Goal: Information Seeking & Learning: Learn about a topic

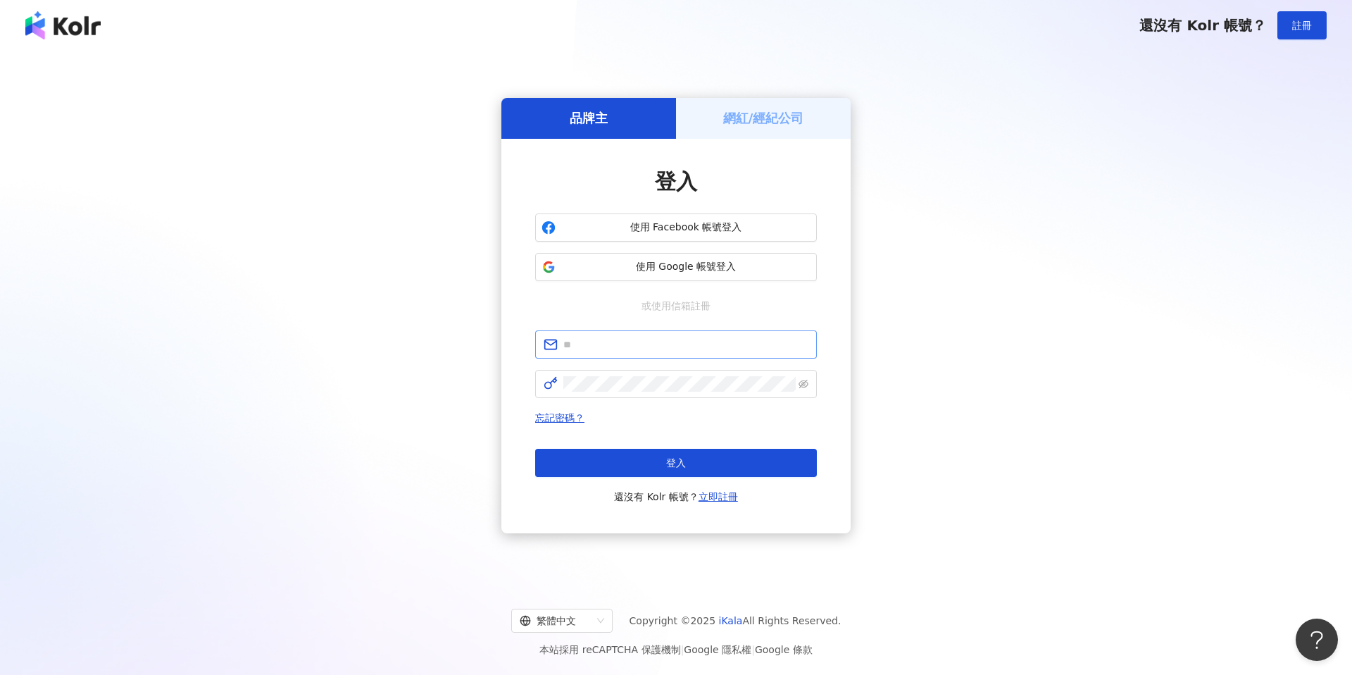
click at [603, 356] on span at bounding box center [676, 344] width 282 height 28
click at [603, 348] on input "text" at bounding box center [685, 344] width 245 height 15
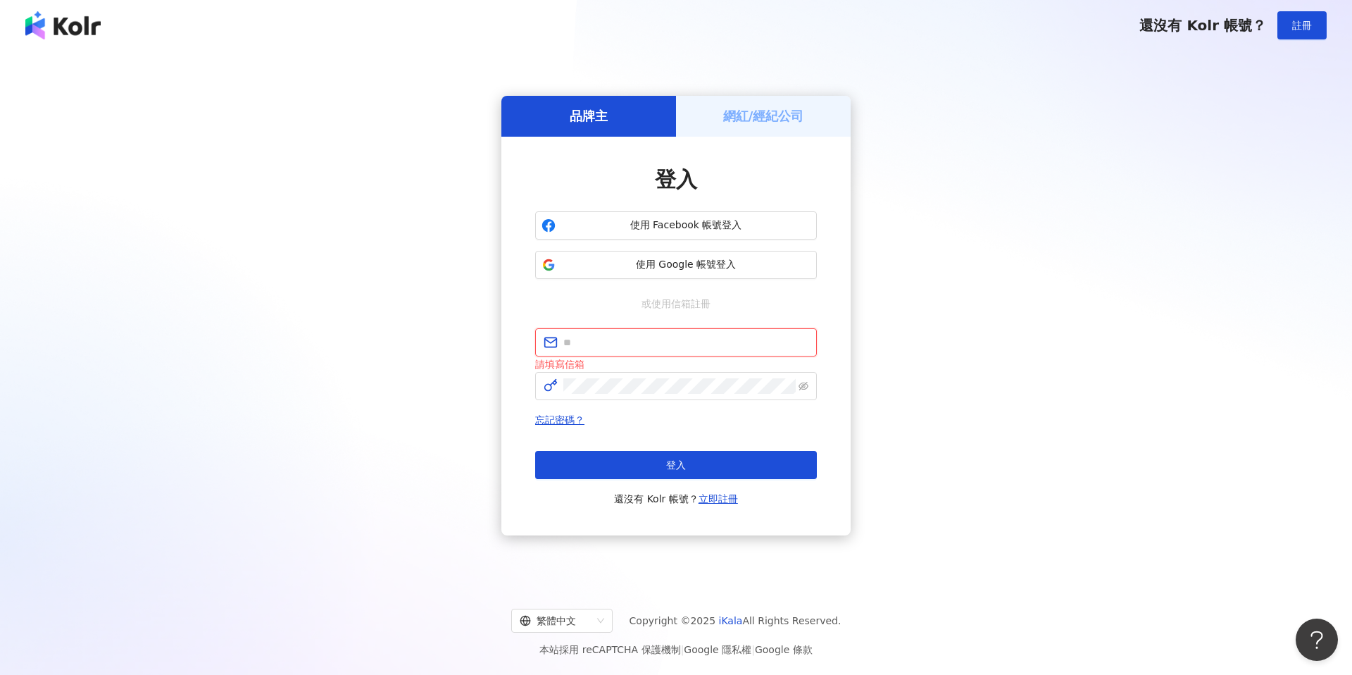
type input "**********"
click at [661, 466] on button "登入" at bounding box center [676, 465] width 282 height 28
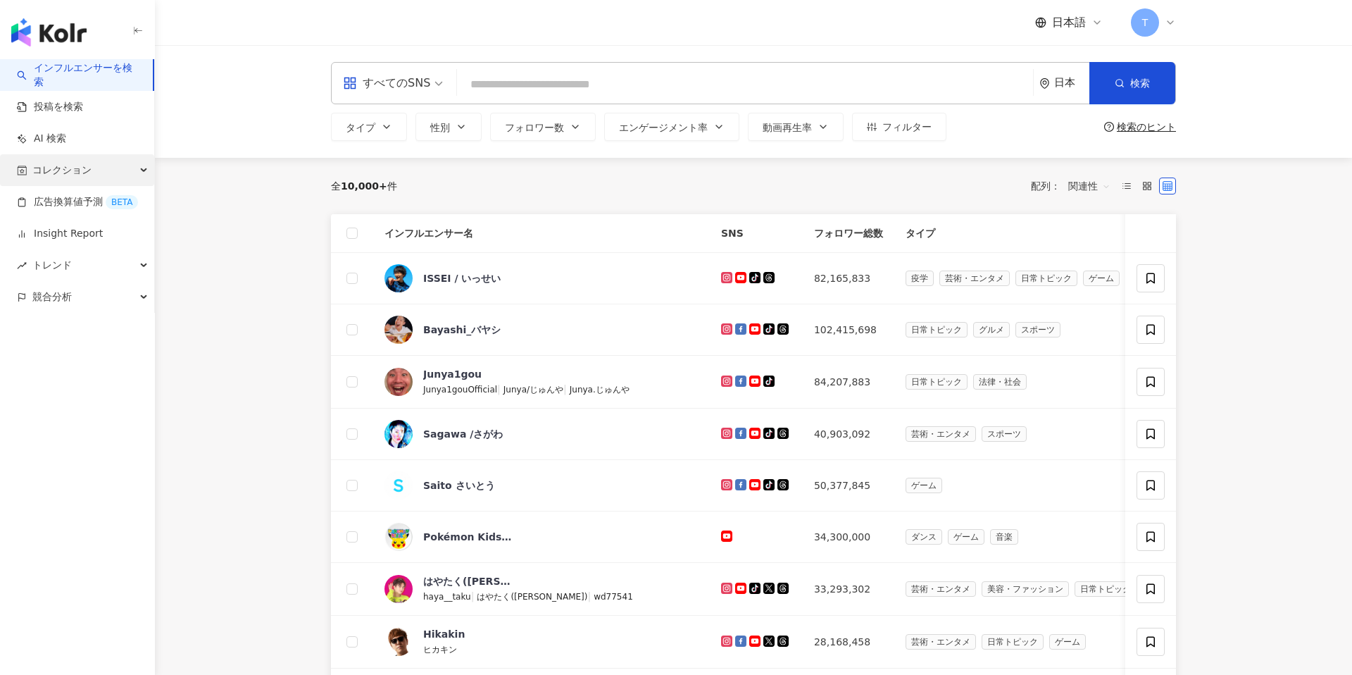
click at [62, 166] on span "コレクション" at bounding box center [61, 170] width 59 height 32
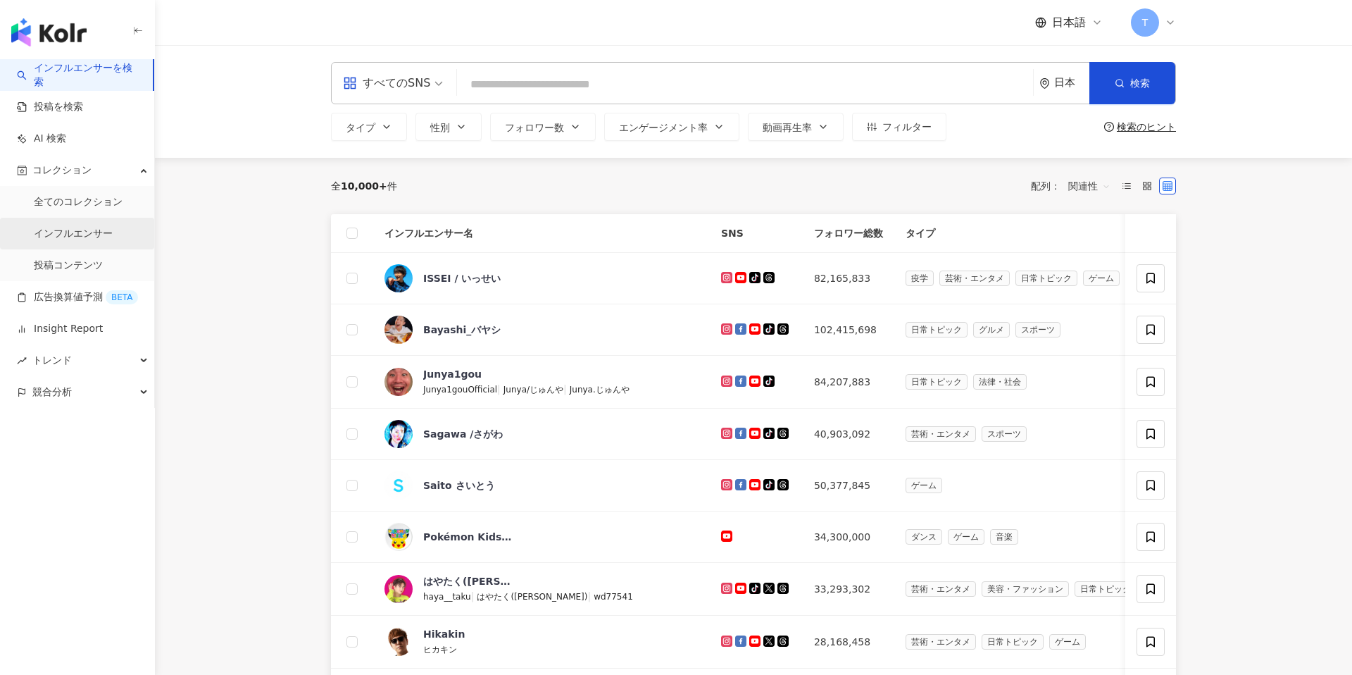
click at [77, 229] on link "インフルエンサー" at bounding box center [73, 234] width 79 height 14
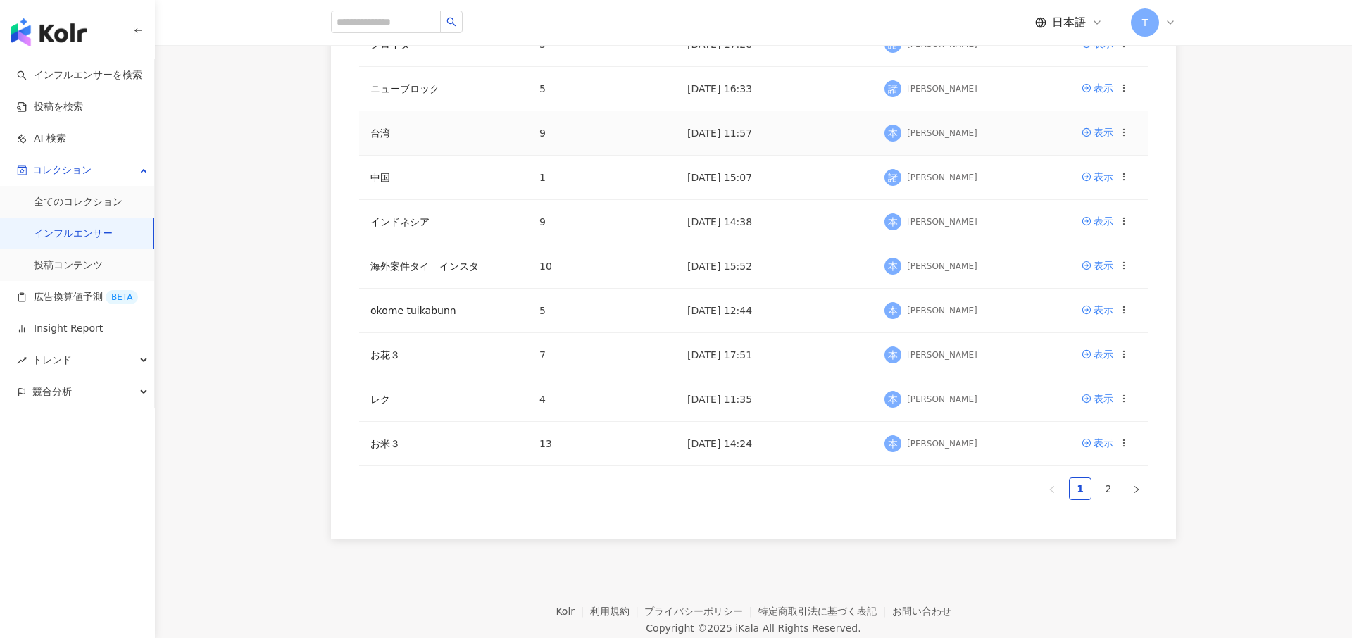
scroll to position [253, 0]
click at [382, 351] on link "お花３" at bounding box center [385, 350] width 30 height 11
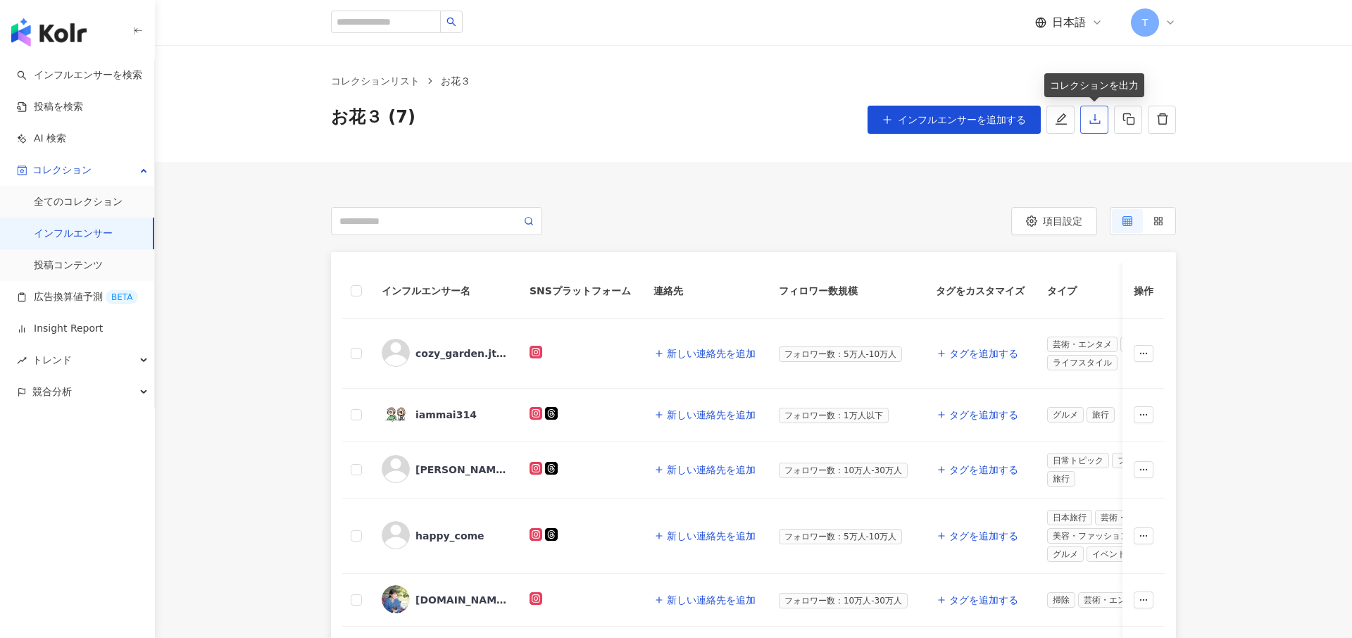
click at [1098, 113] on icon "download" at bounding box center [1095, 119] width 13 height 13
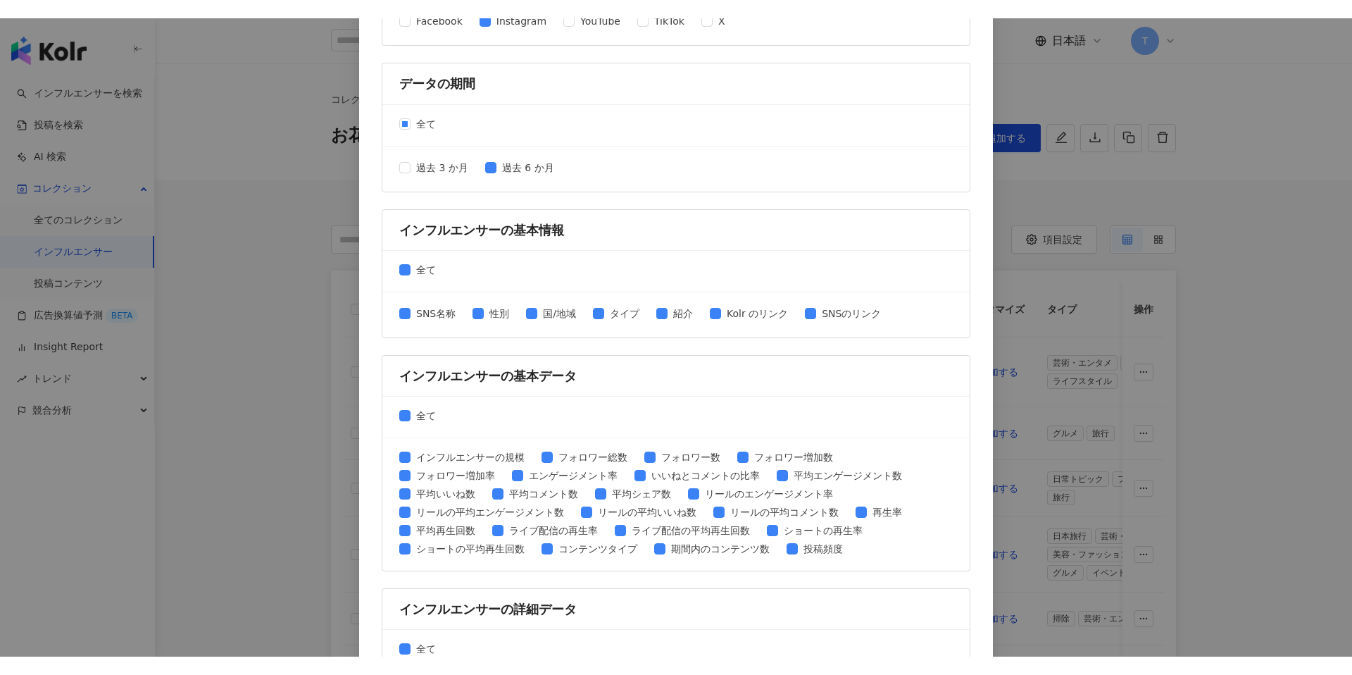
scroll to position [511, 0]
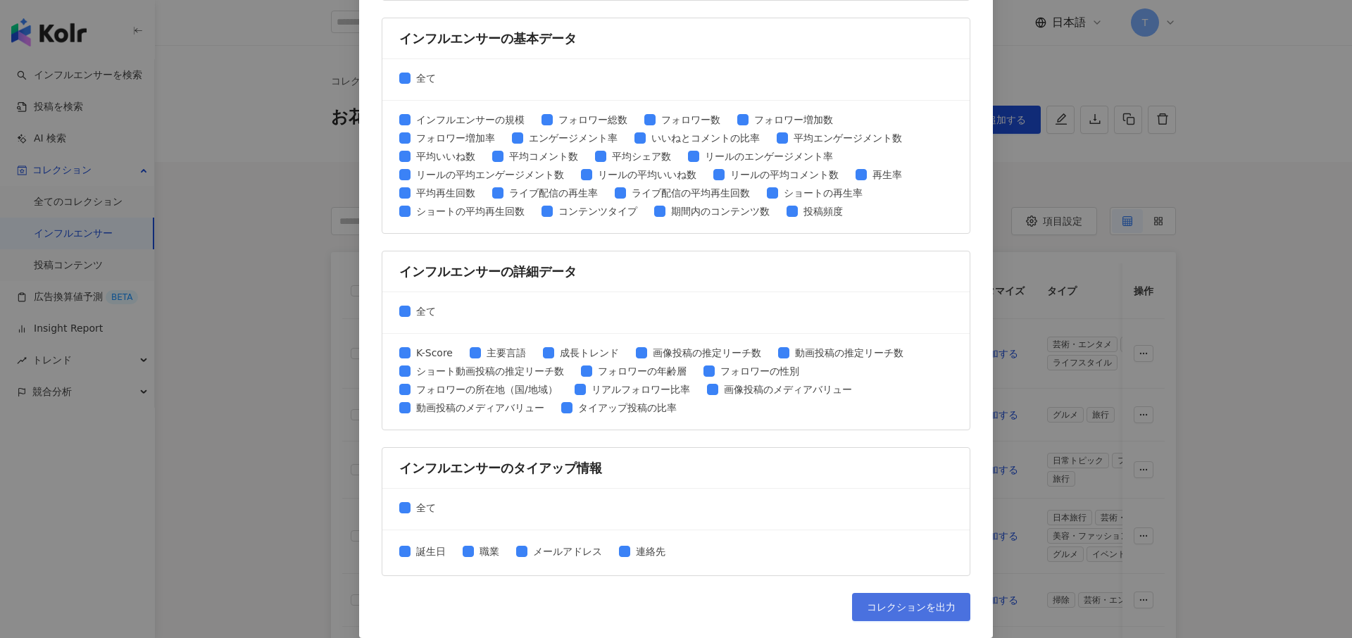
click at [876, 597] on button "コレクションを出力" at bounding box center [911, 607] width 118 height 28
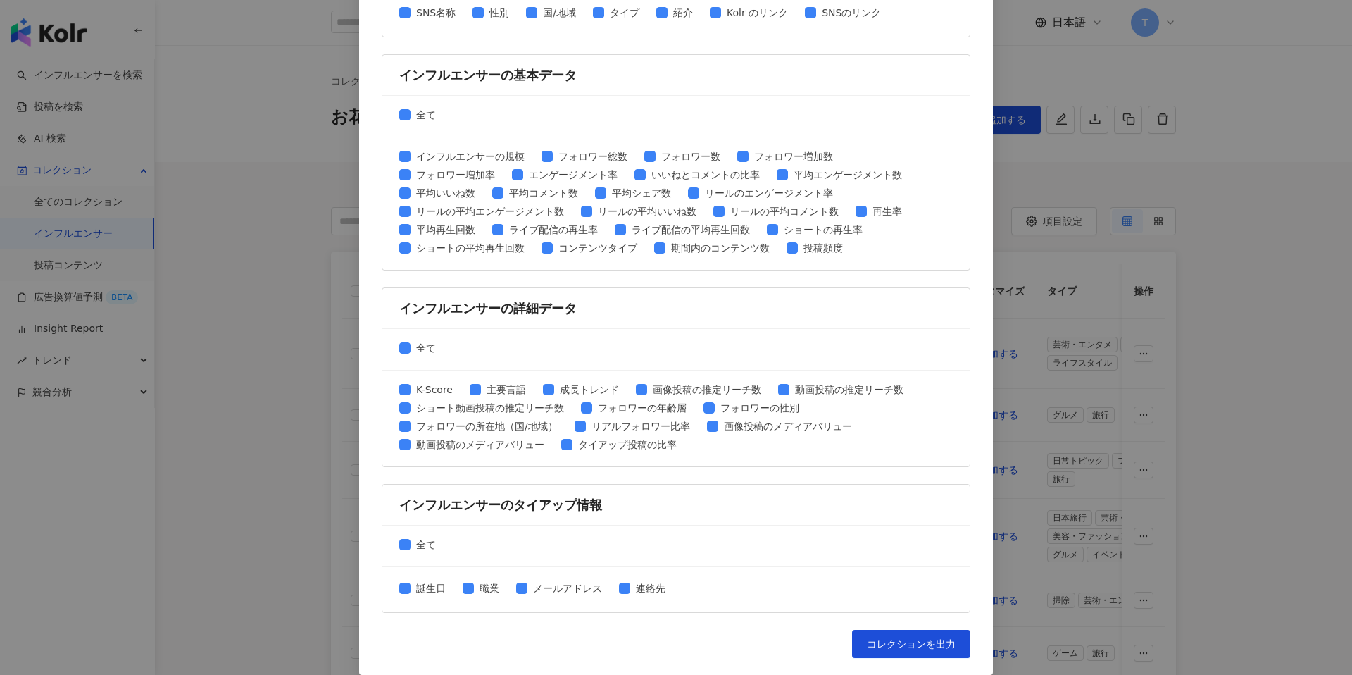
scroll to position [474, 0]
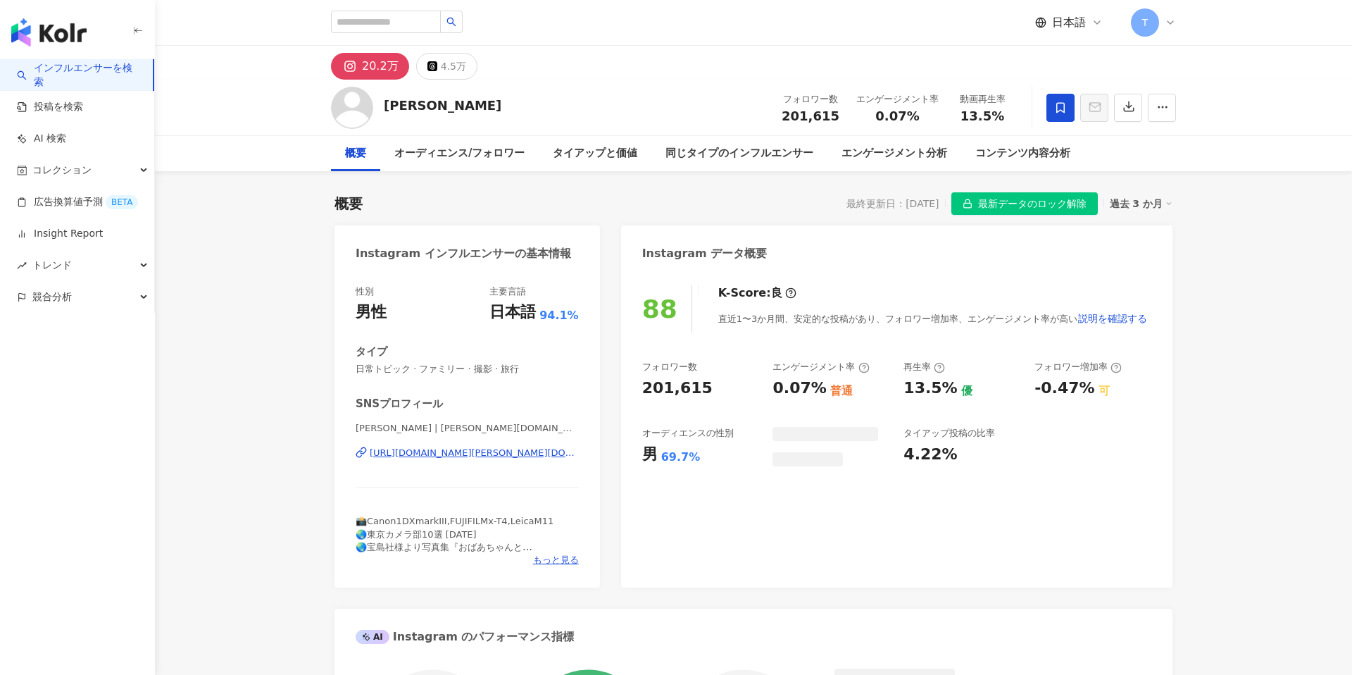
click at [1030, 193] on span "最新データのロック解除" at bounding box center [1032, 204] width 108 height 23
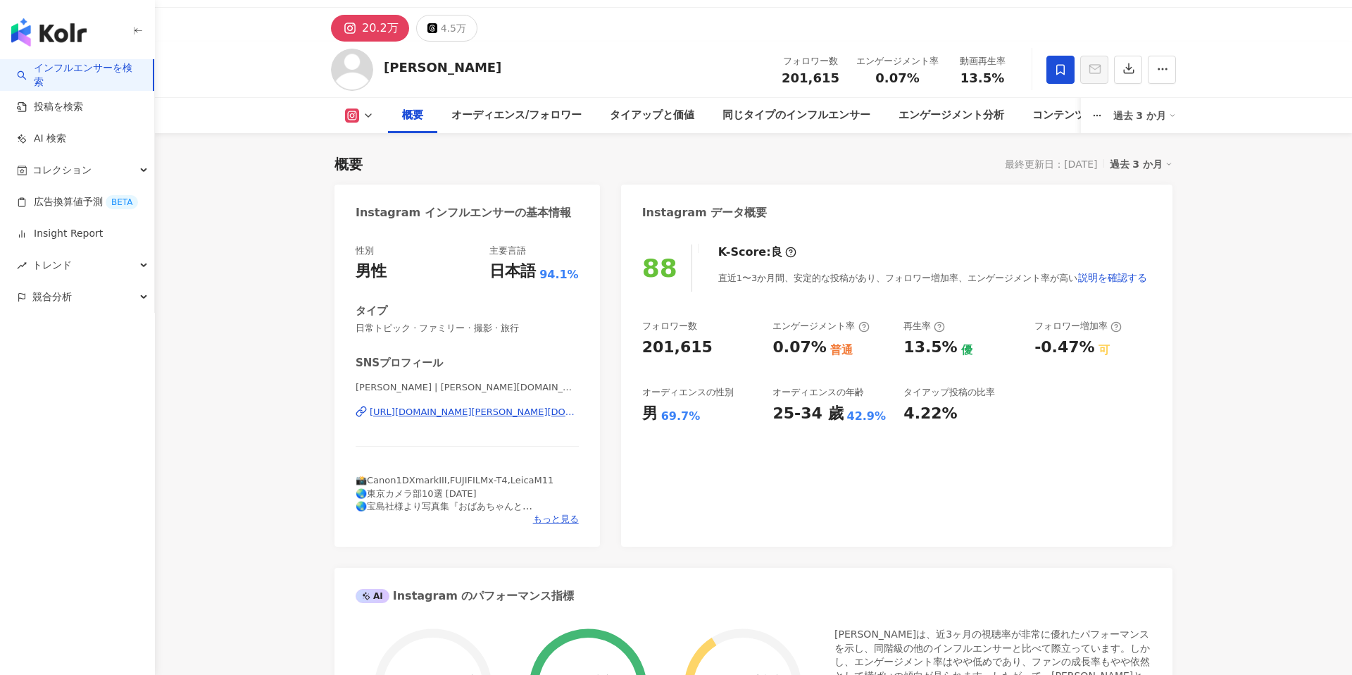
scroll to position [69, 0]
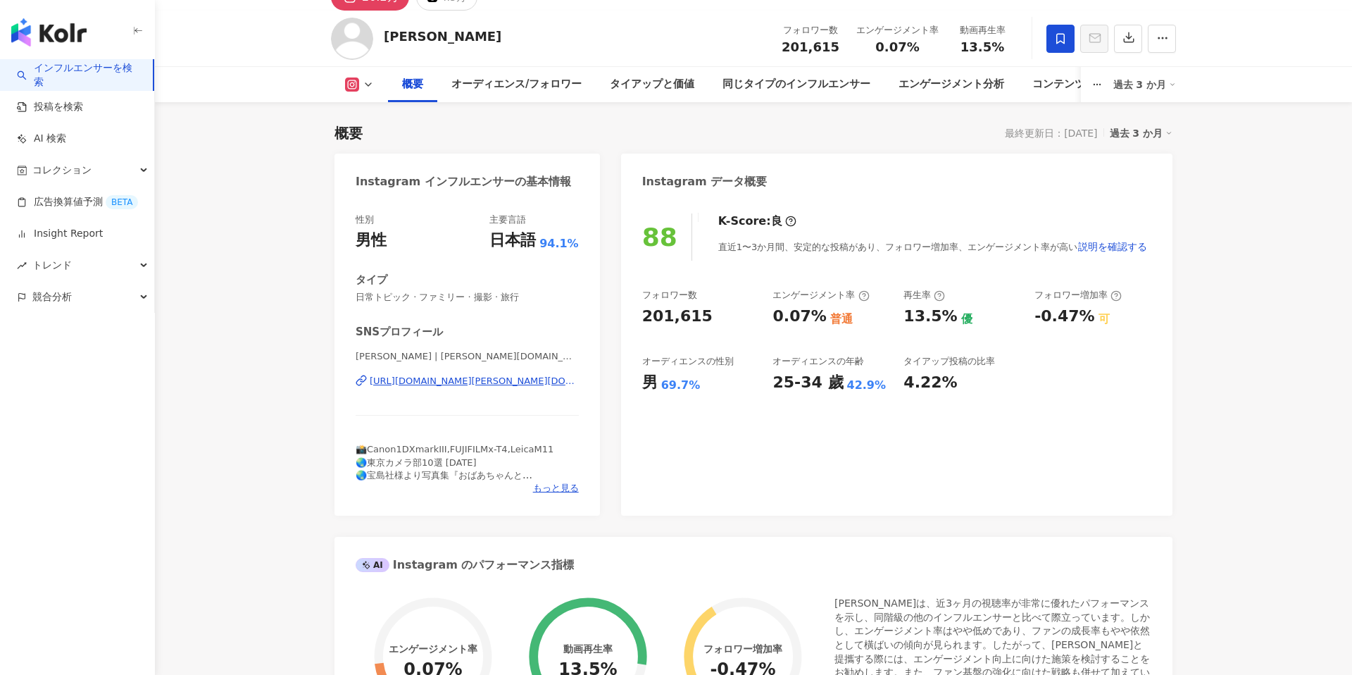
click at [1168, 135] on icon at bounding box center [1169, 133] width 7 height 7
click at [1134, 193] on link "過去 6 か月" at bounding box center [1149, 190] width 52 height 11
click at [1134, 192] on div "Instagram データ概要" at bounding box center [897, 177] width 552 height 46
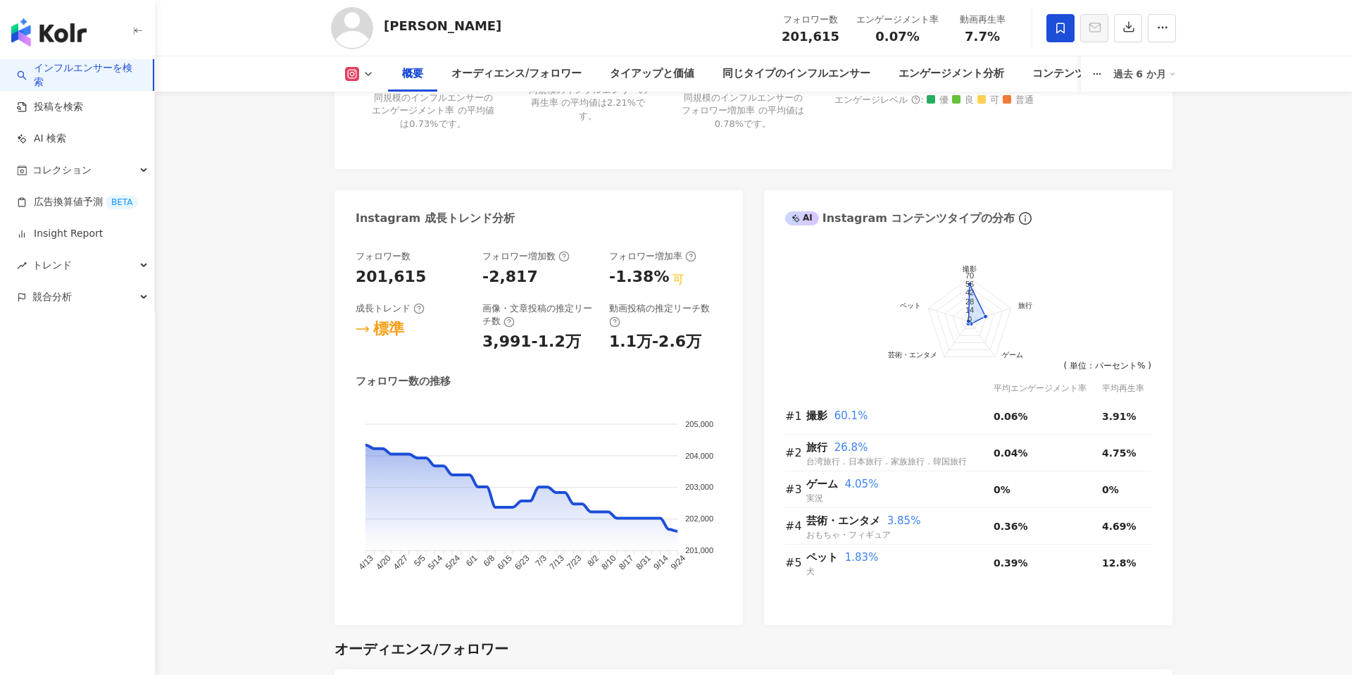
scroll to position [592, 0]
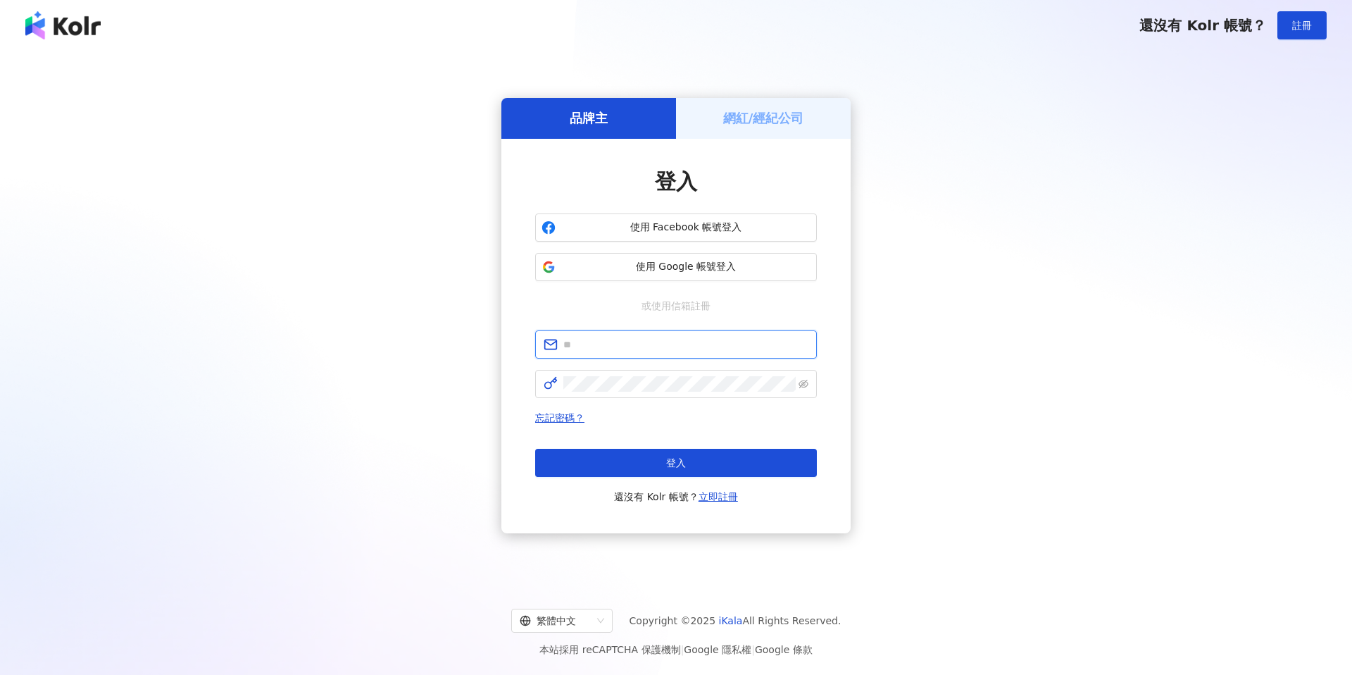
click at [574, 347] on input "text" at bounding box center [685, 344] width 245 height 15
click at [661, 348] on input "text" at bounding box center [685, 344] width 245 height 15
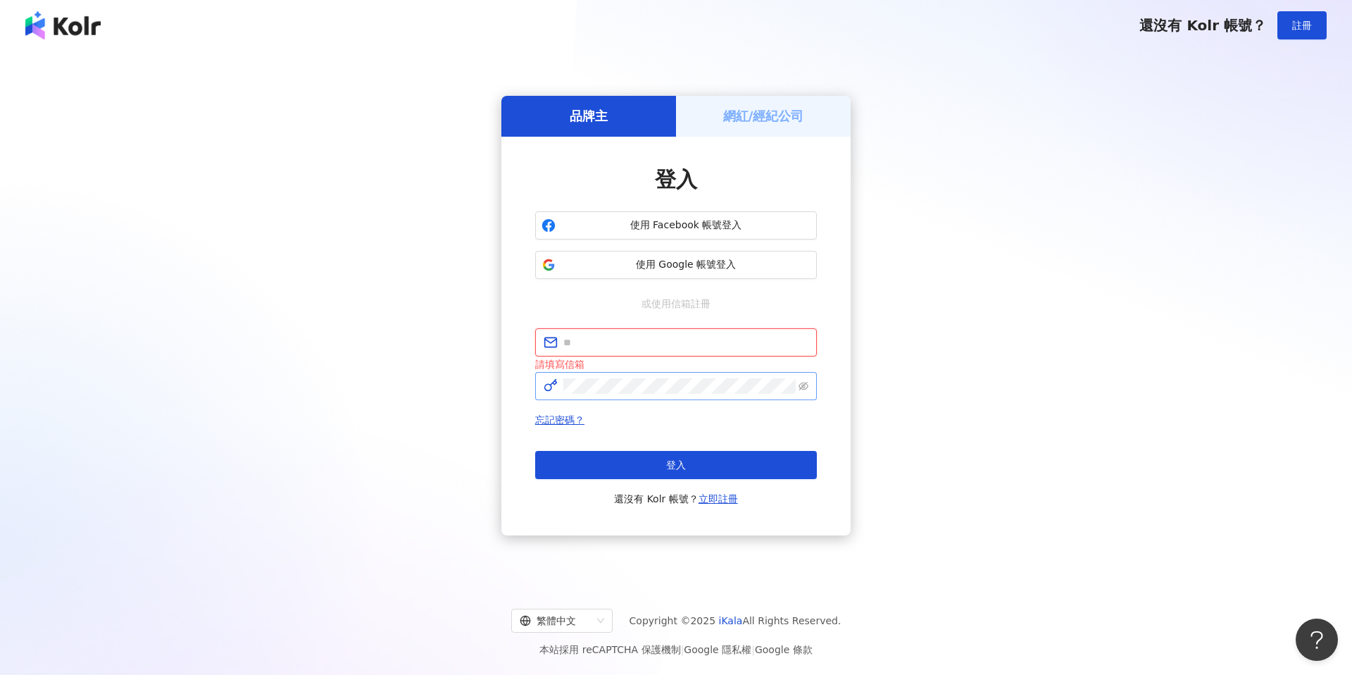
type input "**********"
click at [692, 482] on div "登入 還沒有 Kolr 帳號？ 立即註冊" at bounding box center [676, 479] width 282 height 56
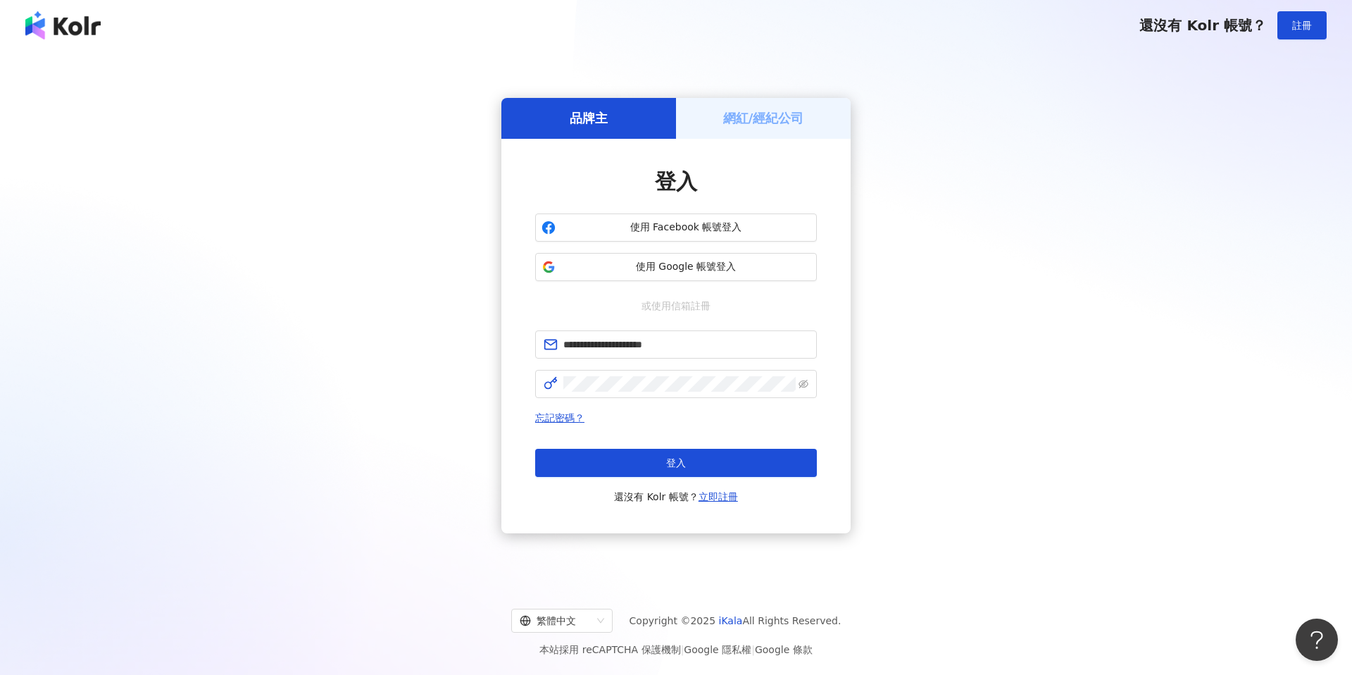
click at [692, 476] on div "登入 還沒有 Kolr 帳號？ 立即註冊" at bounding box center [676, 477] width 282 height 56
click at [687, 470] on button "登入" at bounding box center [676, 463] width 282 height 28
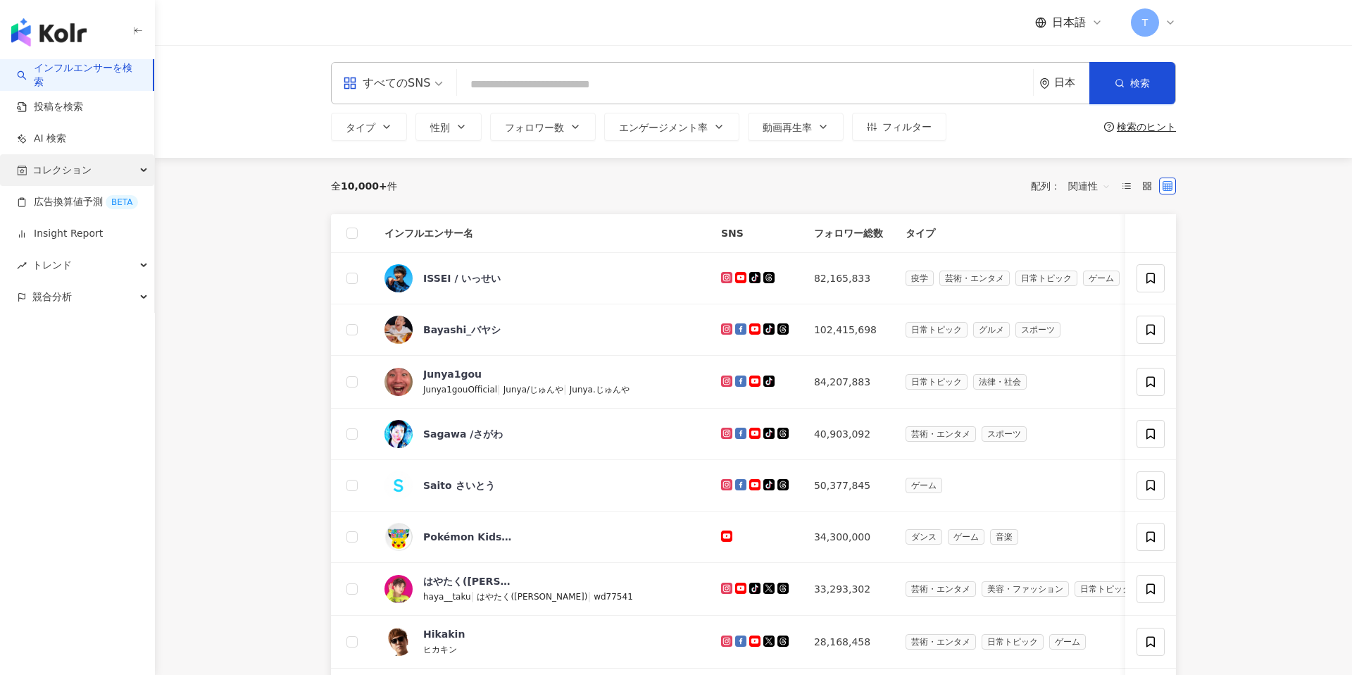
click at [74, 173] on span "コレクション" at bounding box center [61, 170] width 59 height 32
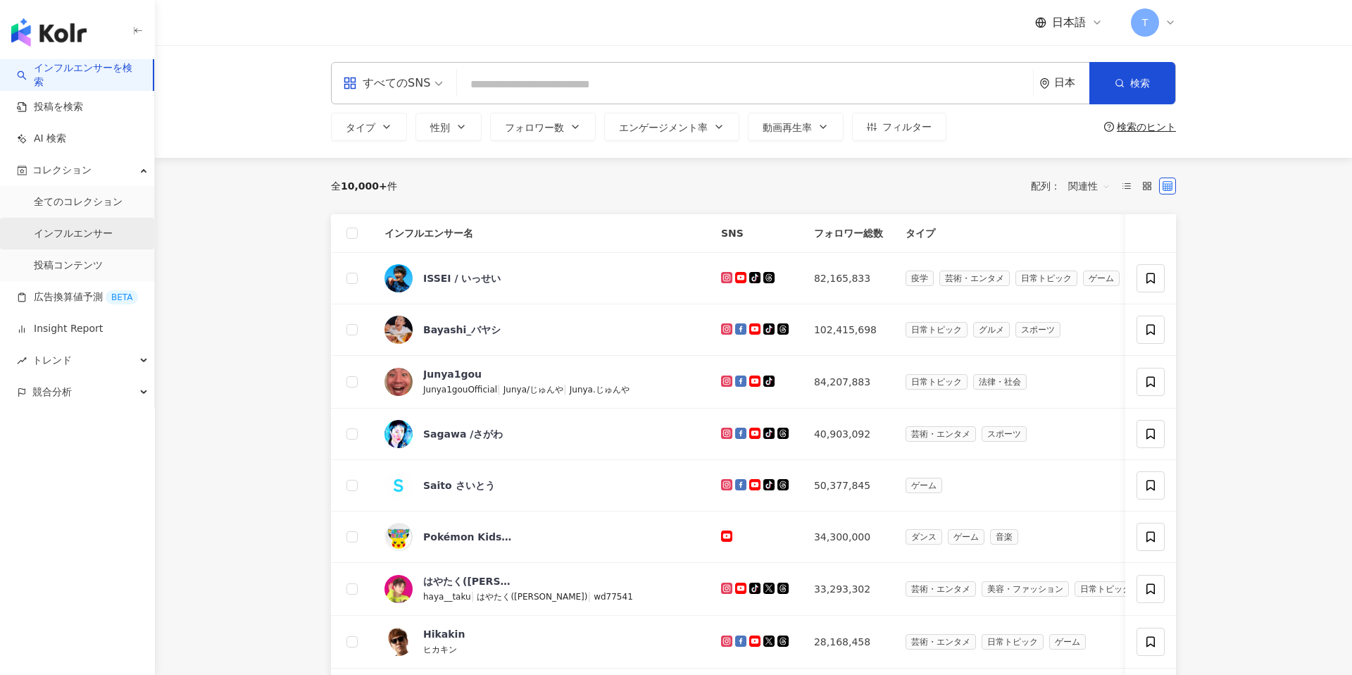
click at [72, 227] on link "インフルエンサー" at bounding box center [73, 234] width 79 height 14
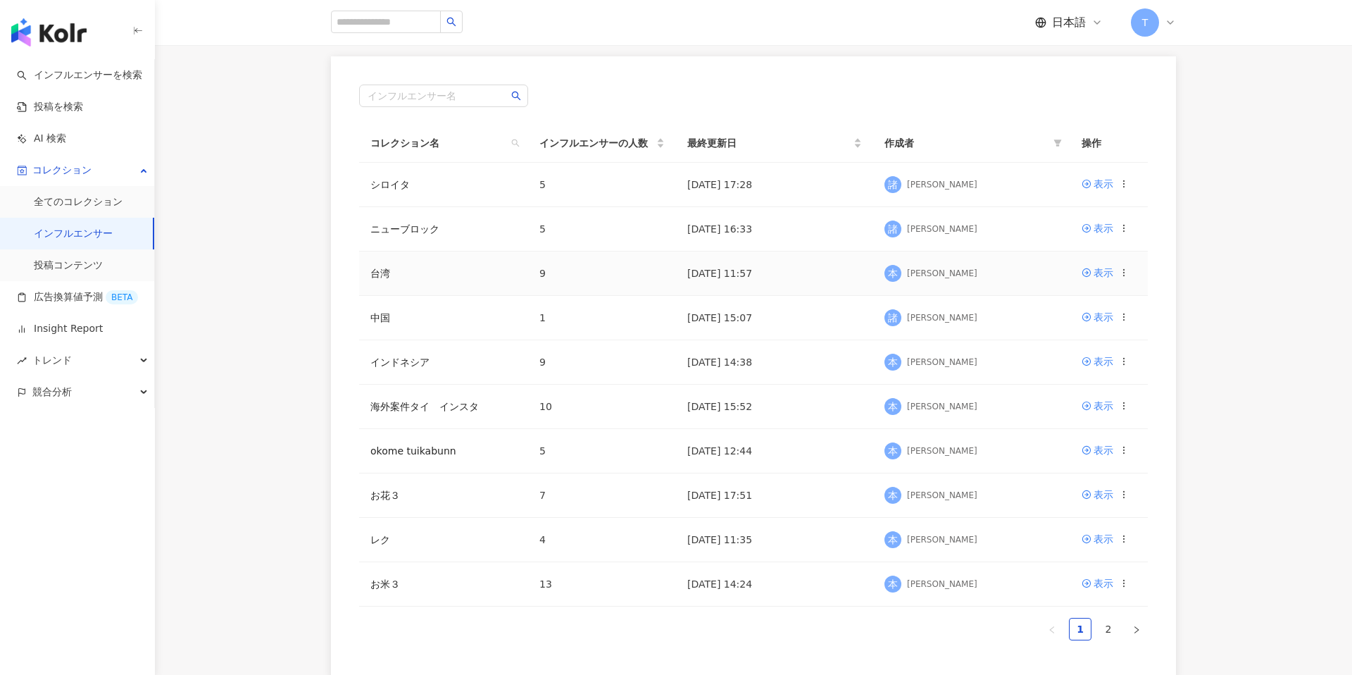
scroll to position [116, 0]
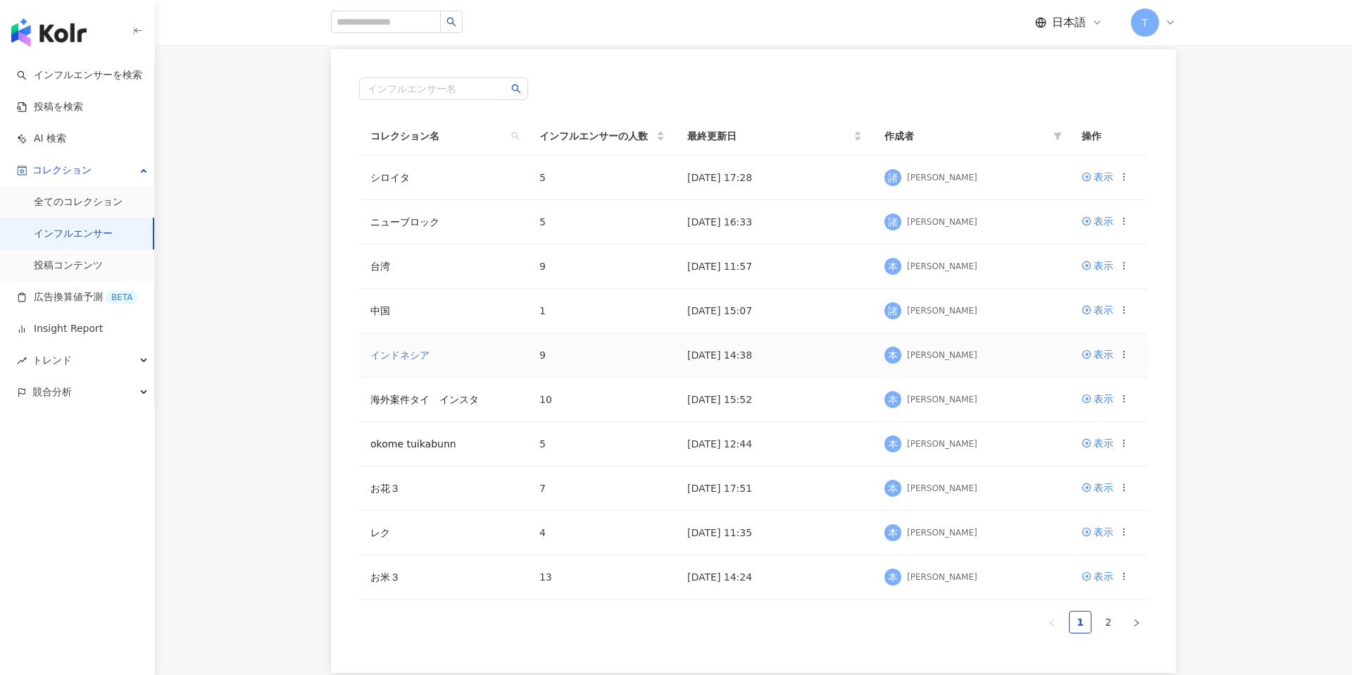
click at [416, 357] on link "インドネシア" at bounding box center [399, 354] width 59 height 11
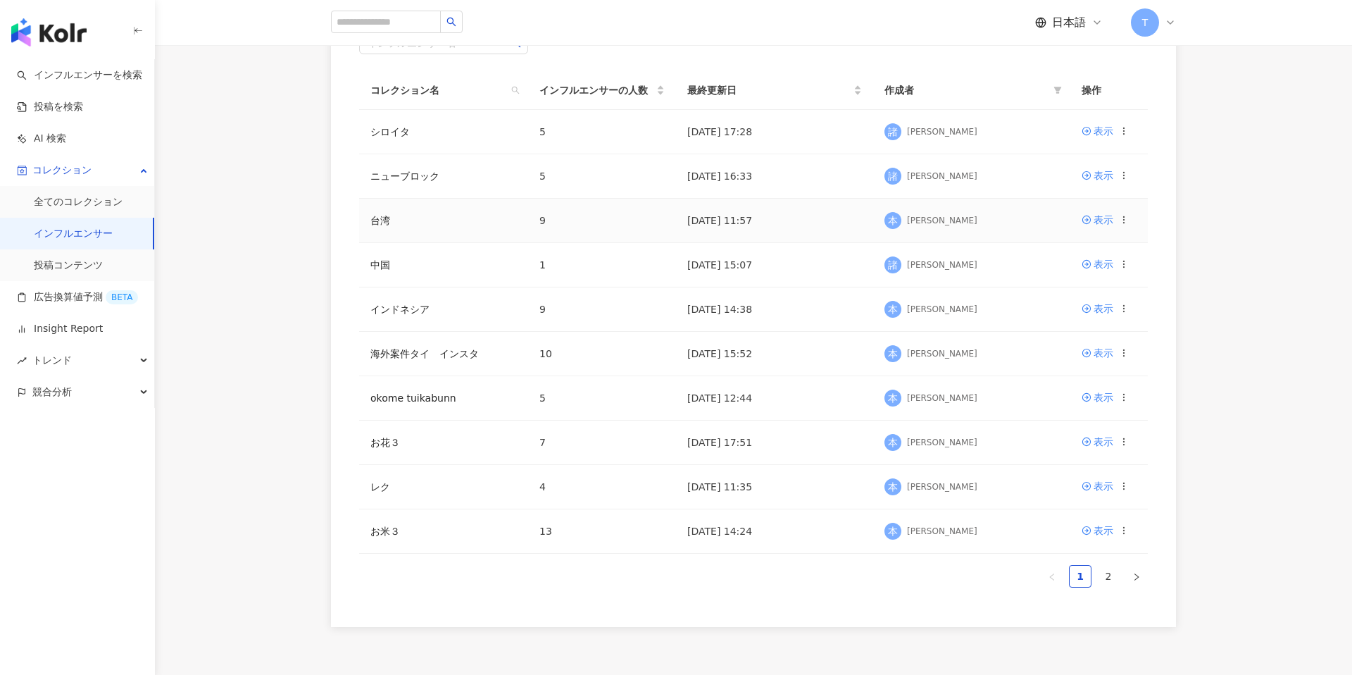
scroll to position [162, 0]
click at [379, 217] on link "台湾" at bounding box center [380, 219] width 20 height 11
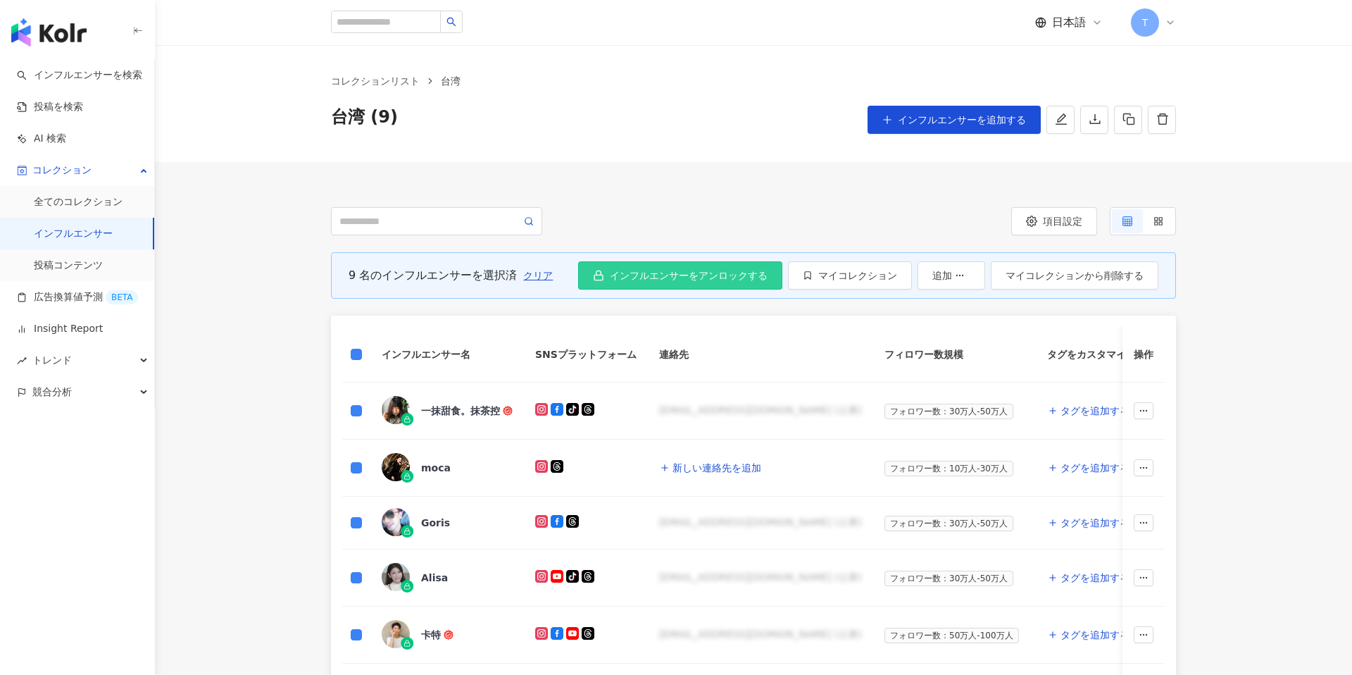
click at [752, 272] on span "インフルエンサーをアンロックする" at bounding box center [689, 275] width 158 height 11
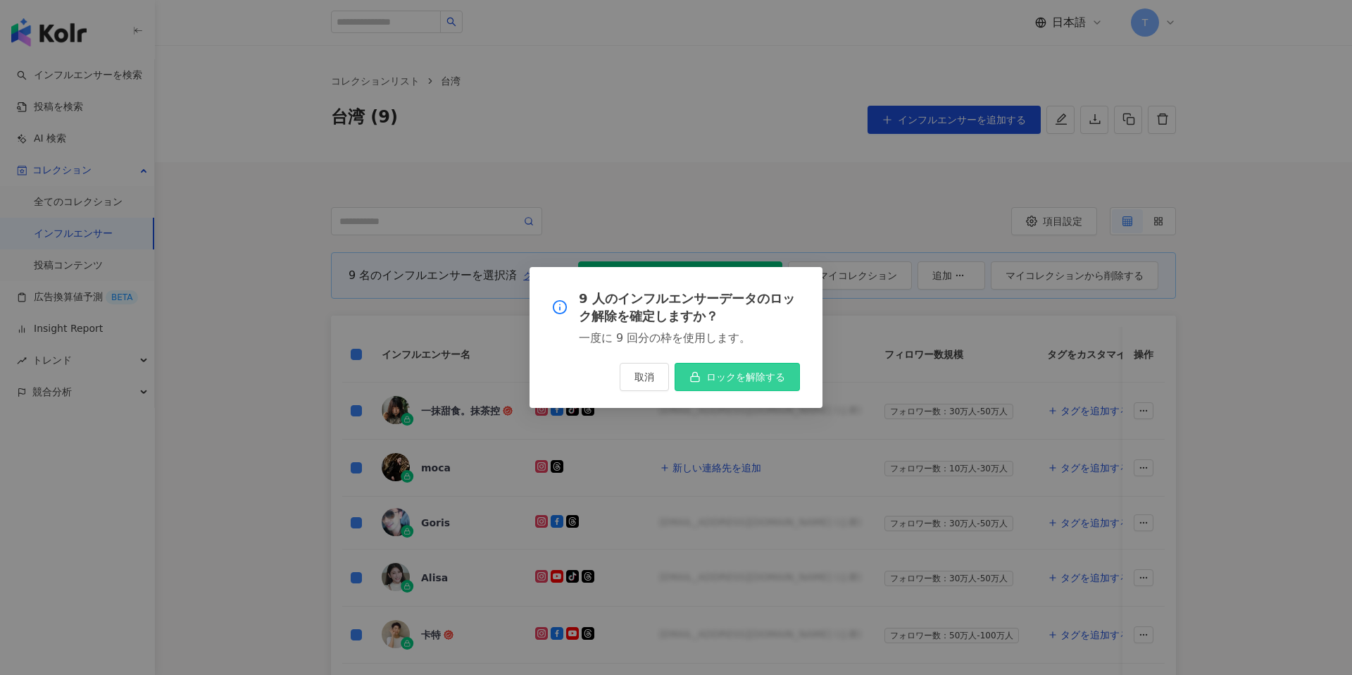
click at [759, 377] on span "ロックを解除する" at bounding box center [745, 376] width 79 height 11
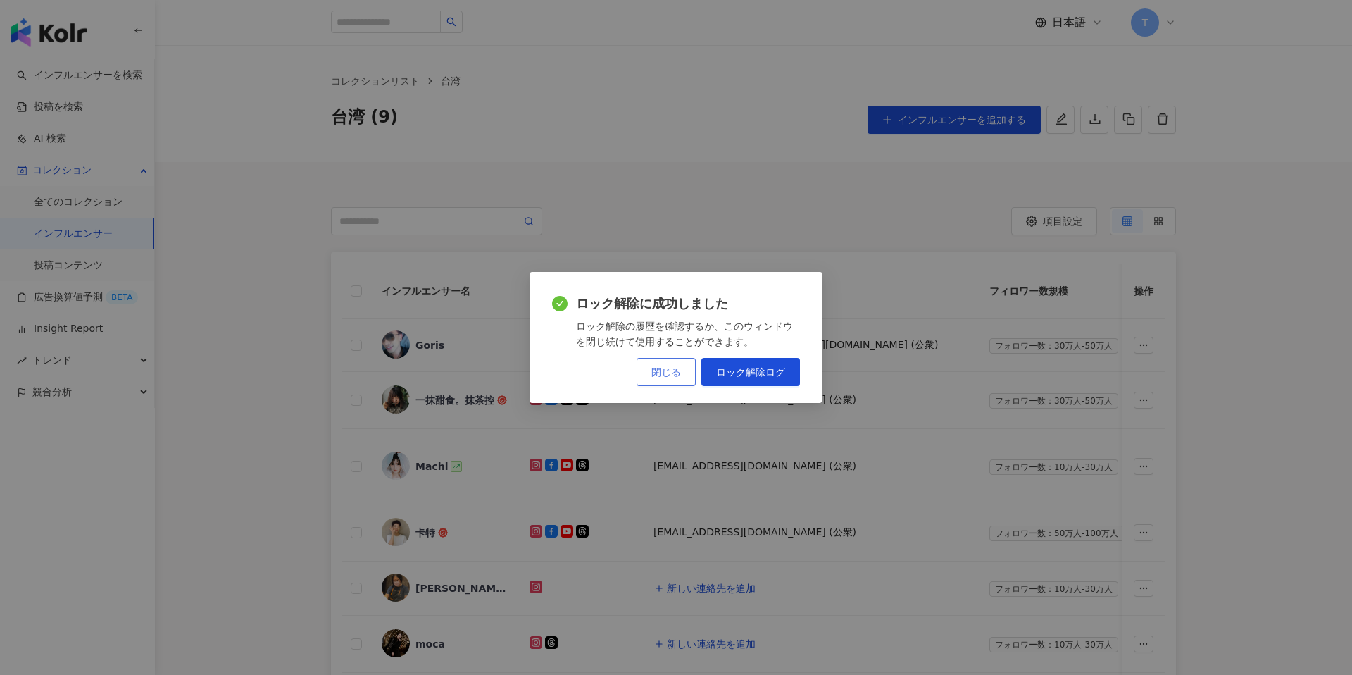
click at [648, 373] on button "閉じる" at bounding box center [666, 372] width 59 height 28
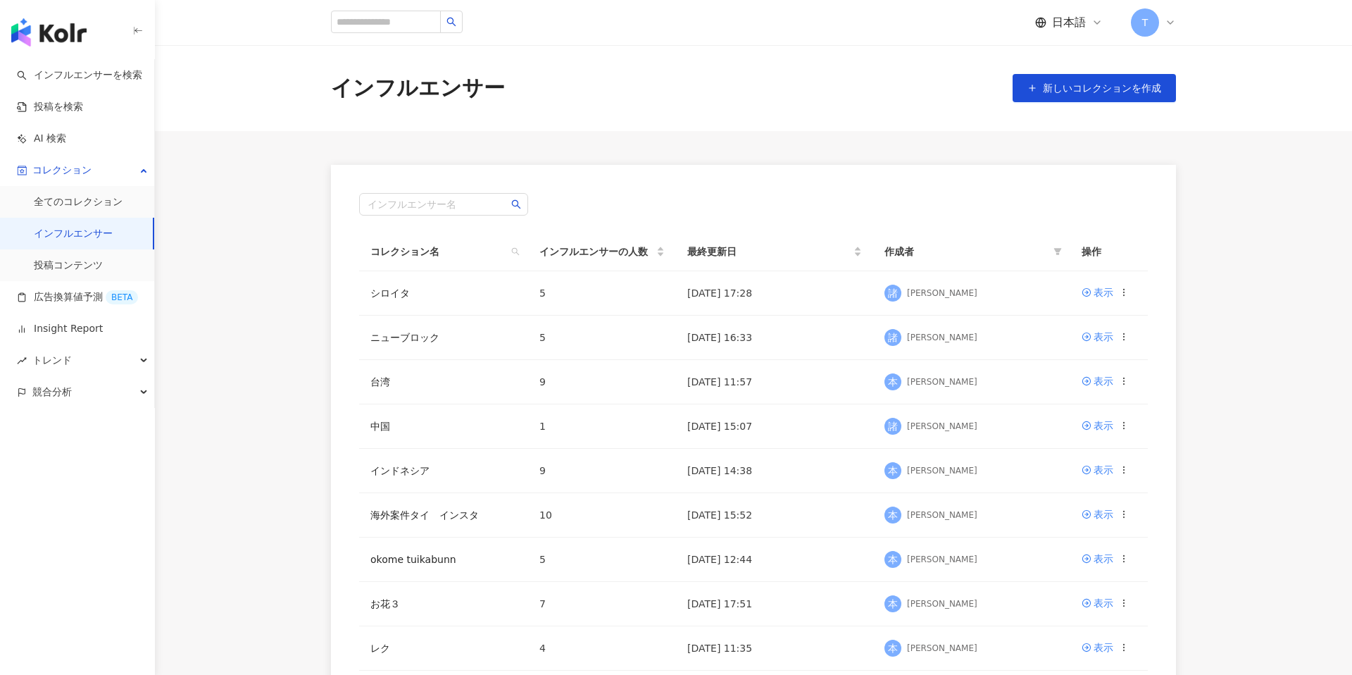
click at [250, 204] on main "インフルエンサー 新しいコレクションを作成 インフルエンサー名 コレクション名 インフルエンサーの人数 最終更新日 作成者 操作 シロイタ 5 2025/10…" at bounding box center [753, 416] width 1197 height 743
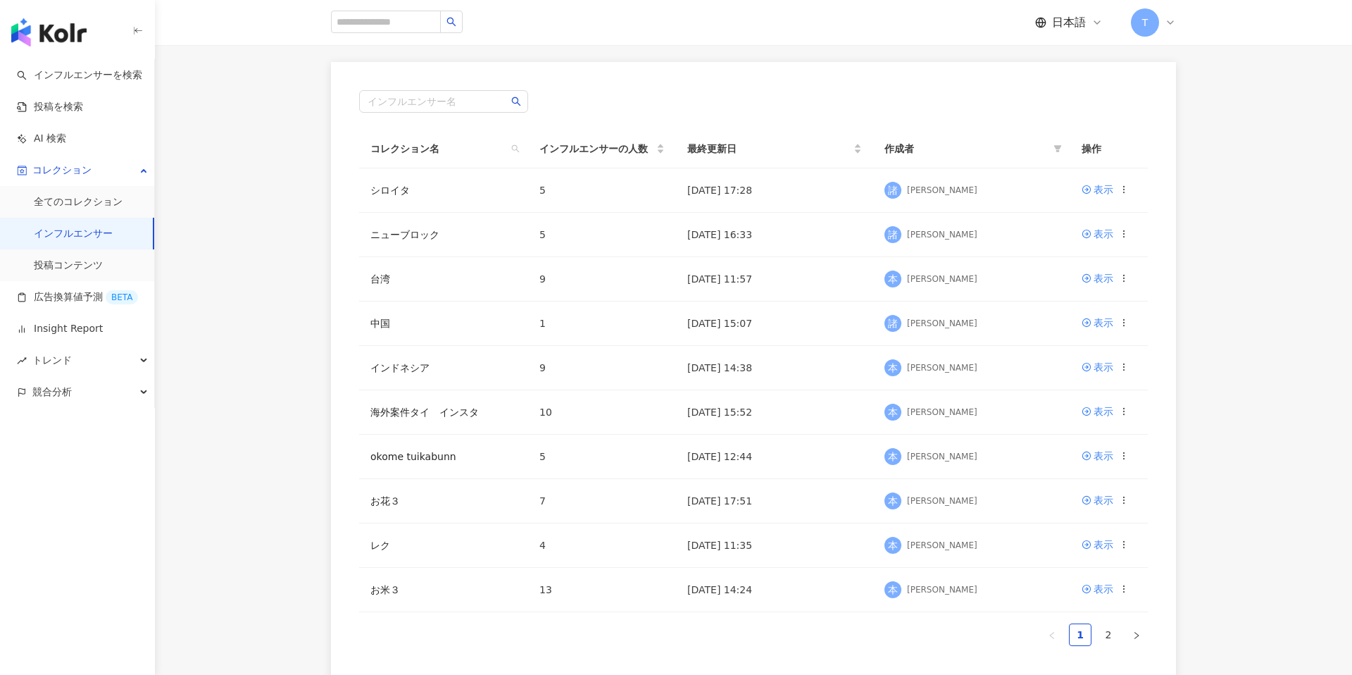
scroll to position [105, 0]
click at [377, 283] on td "台湾" at bounding box center [443, 277] width 169 height 44
click at [377, 278] on link "台湾" at bounding box center [380, 276] width 20 height 11
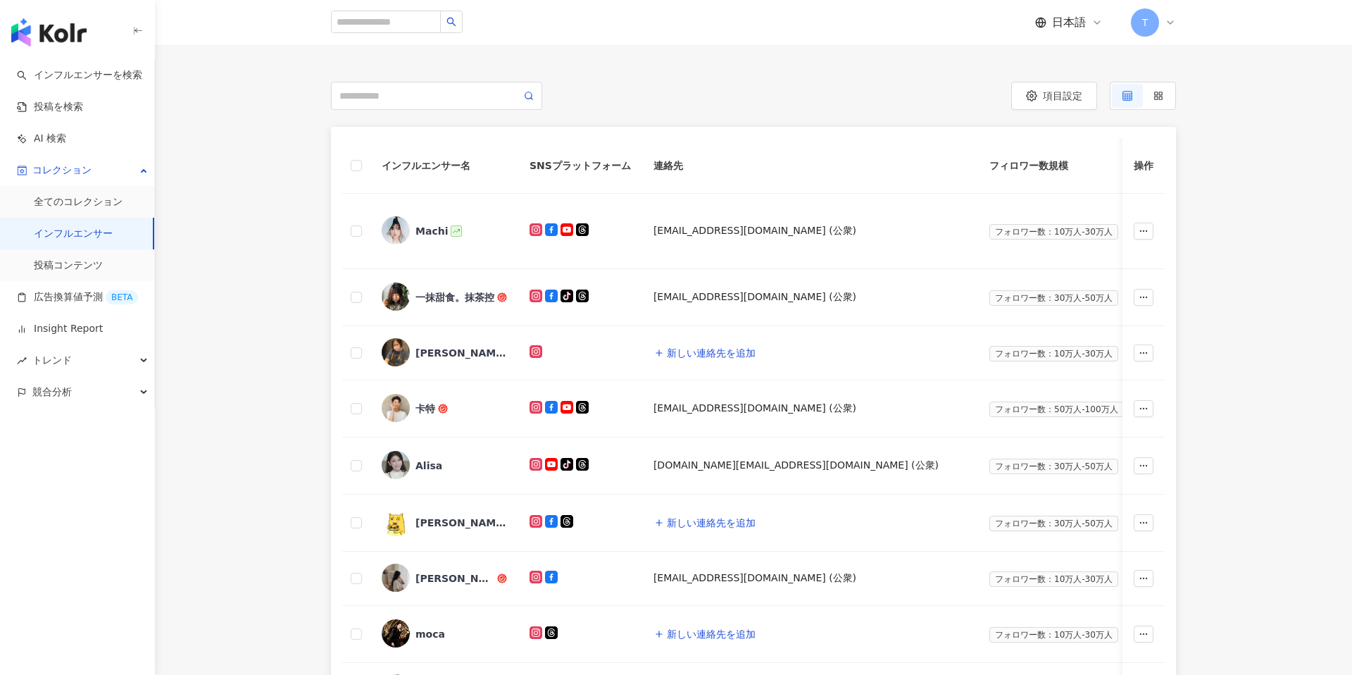
scroll to position [101, 0]
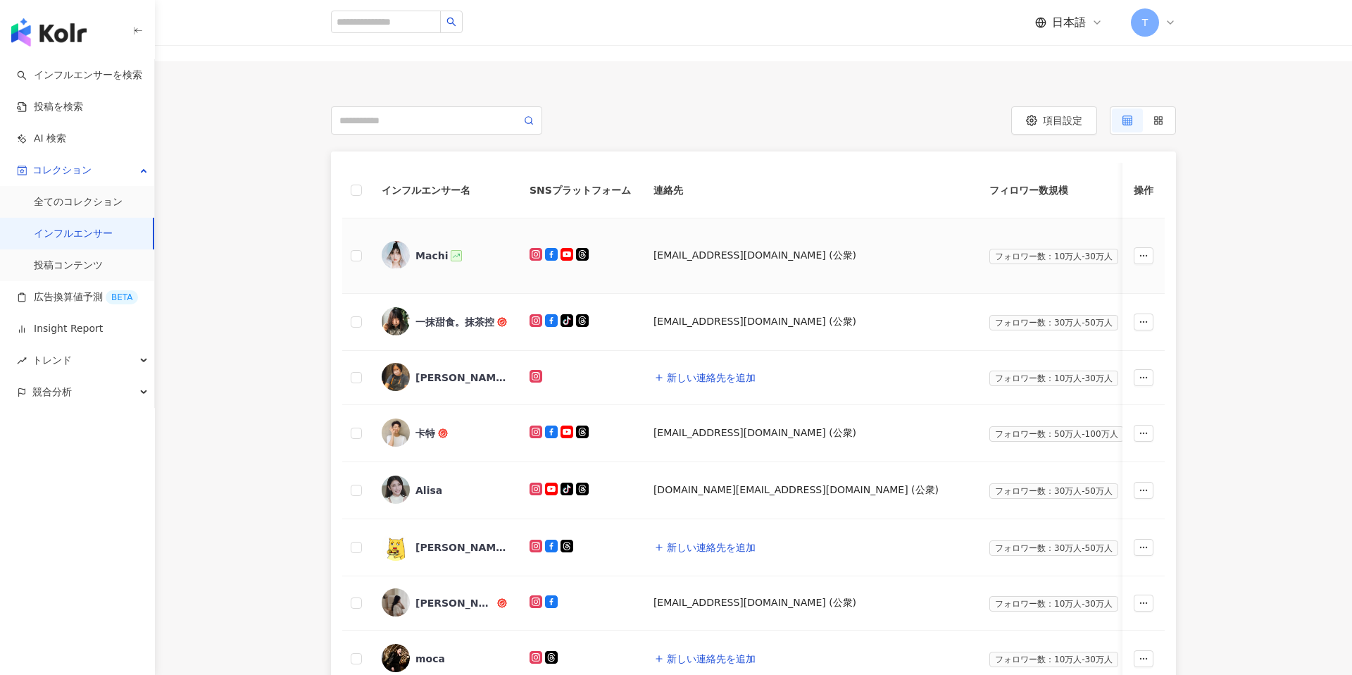
click at [435, 251] on div "Machi" at bounding box center [432, 256] width 32 height 14
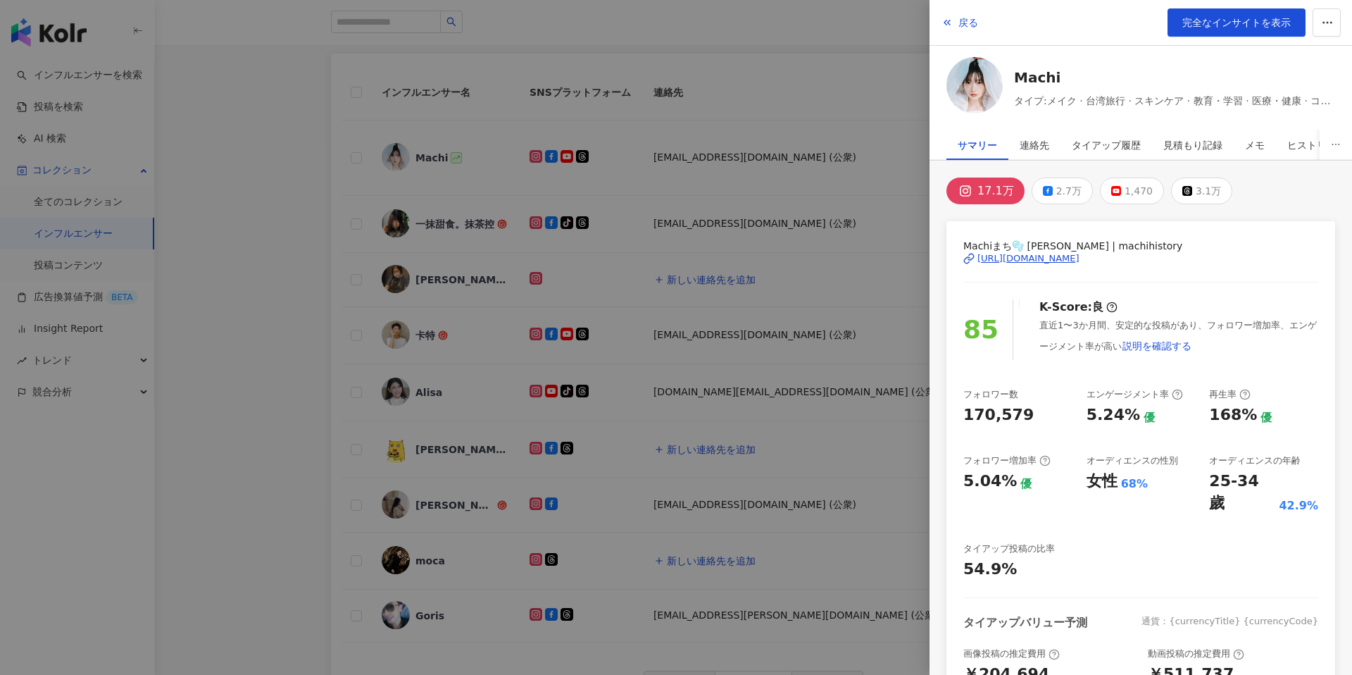
scroll to position [197, 0]
click at [228, 177] on div at bounding box center [676, 337] width 1352 height 675
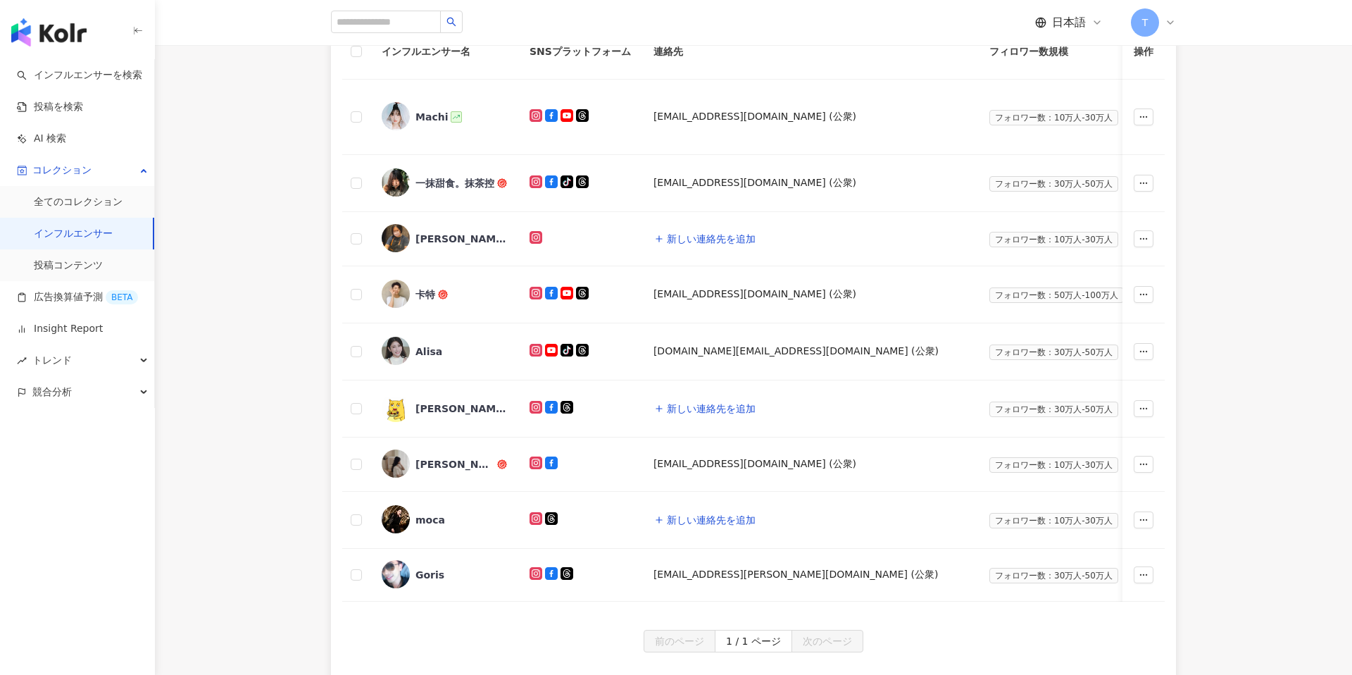
scroll to position [232, 0]
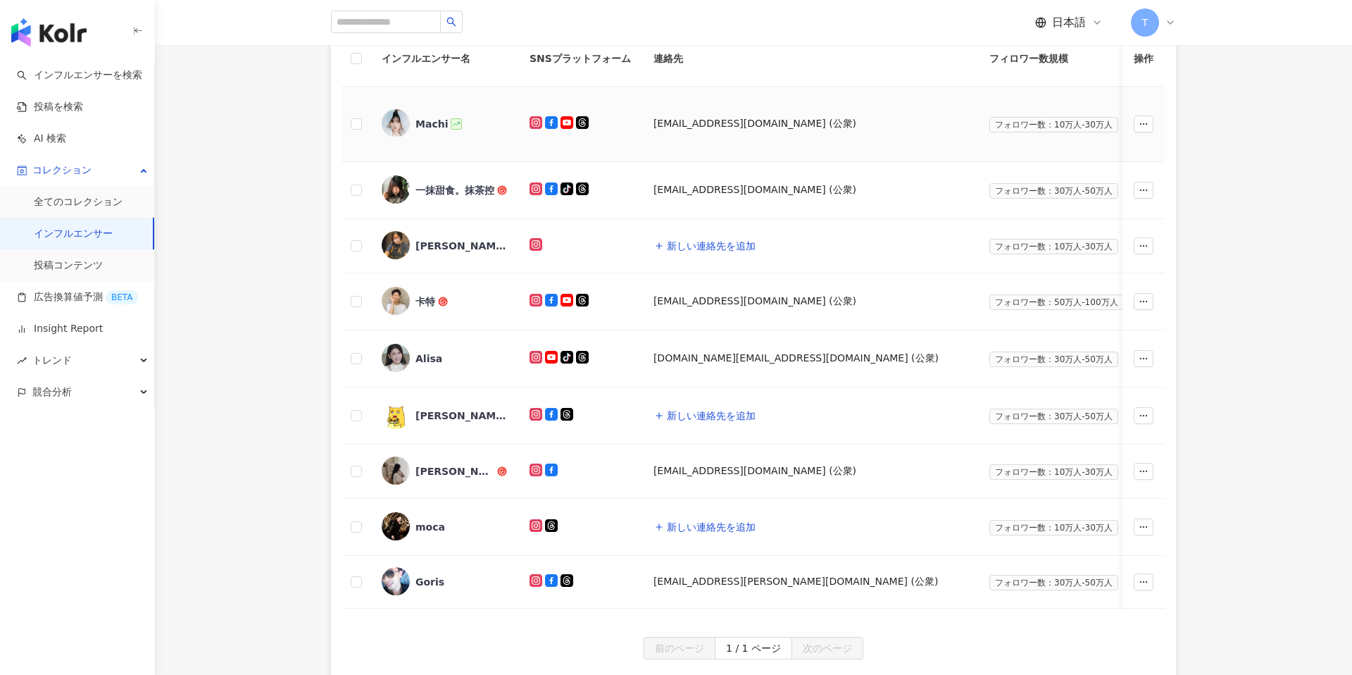
click at [435, 120] on div "Machi" at bounding box center [432, 124] width 32 height 14
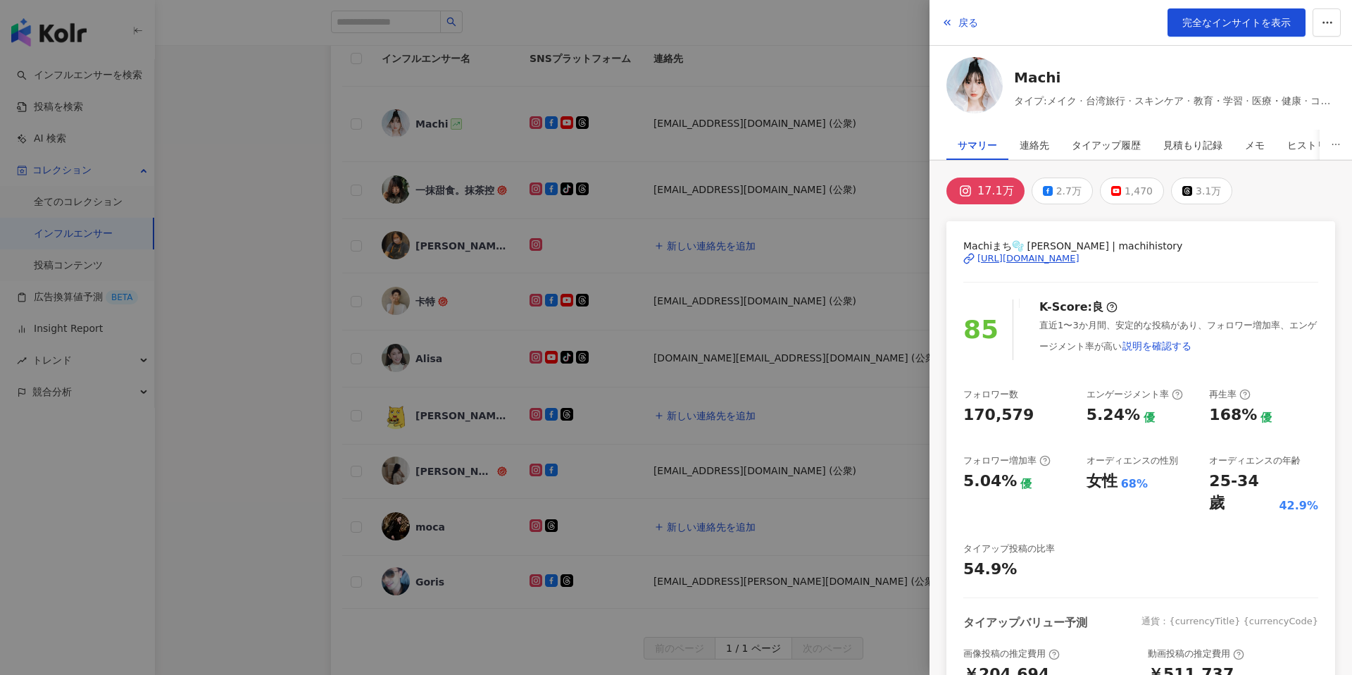
click at [580, 220] on div at bounding box center [676, 337] width 1352 height 675
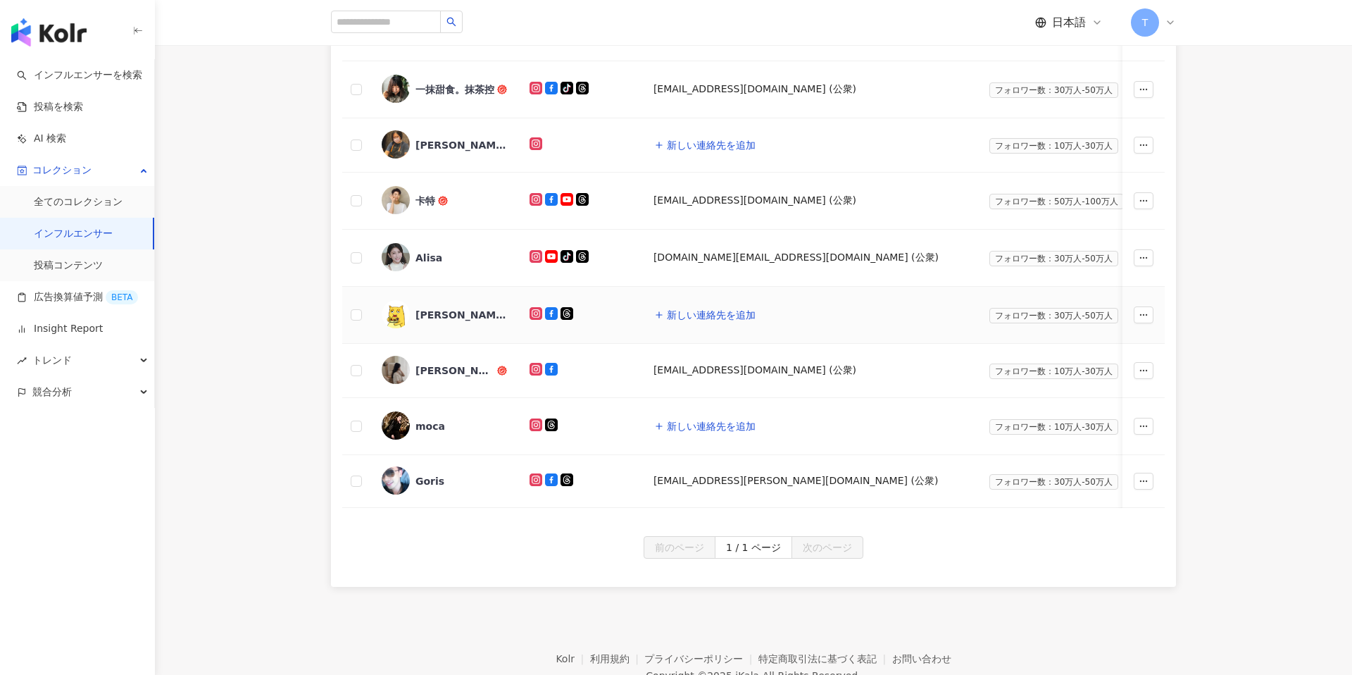
scroll to position [336, 0]
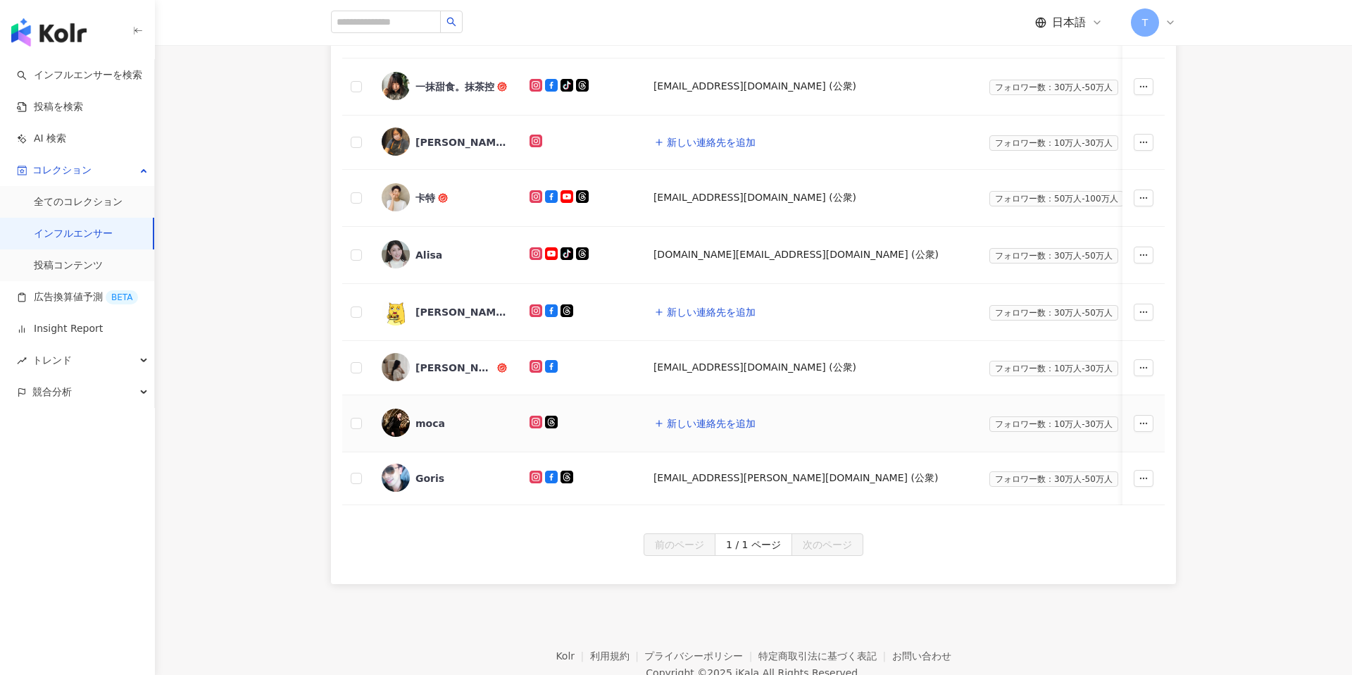
click at [422, 430] on div "moca" at bounding box center [444, 424] width 125 height 30
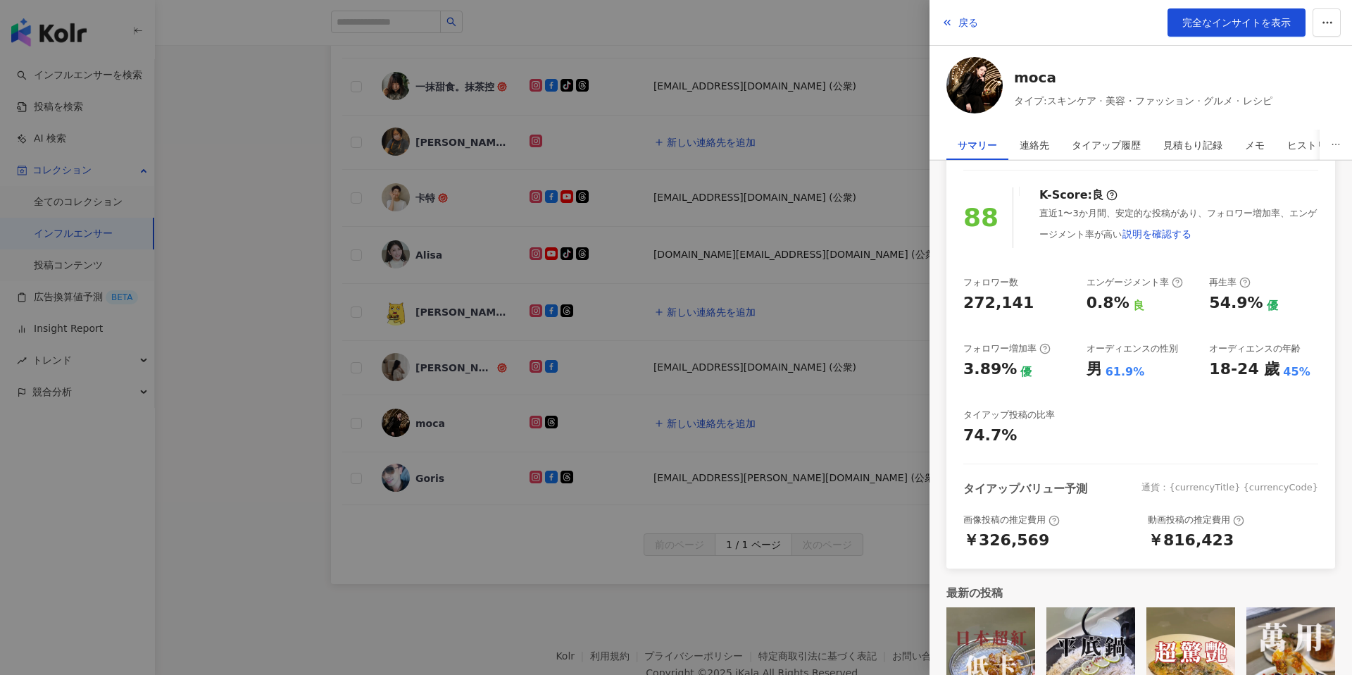
scroll to position [149, 0]
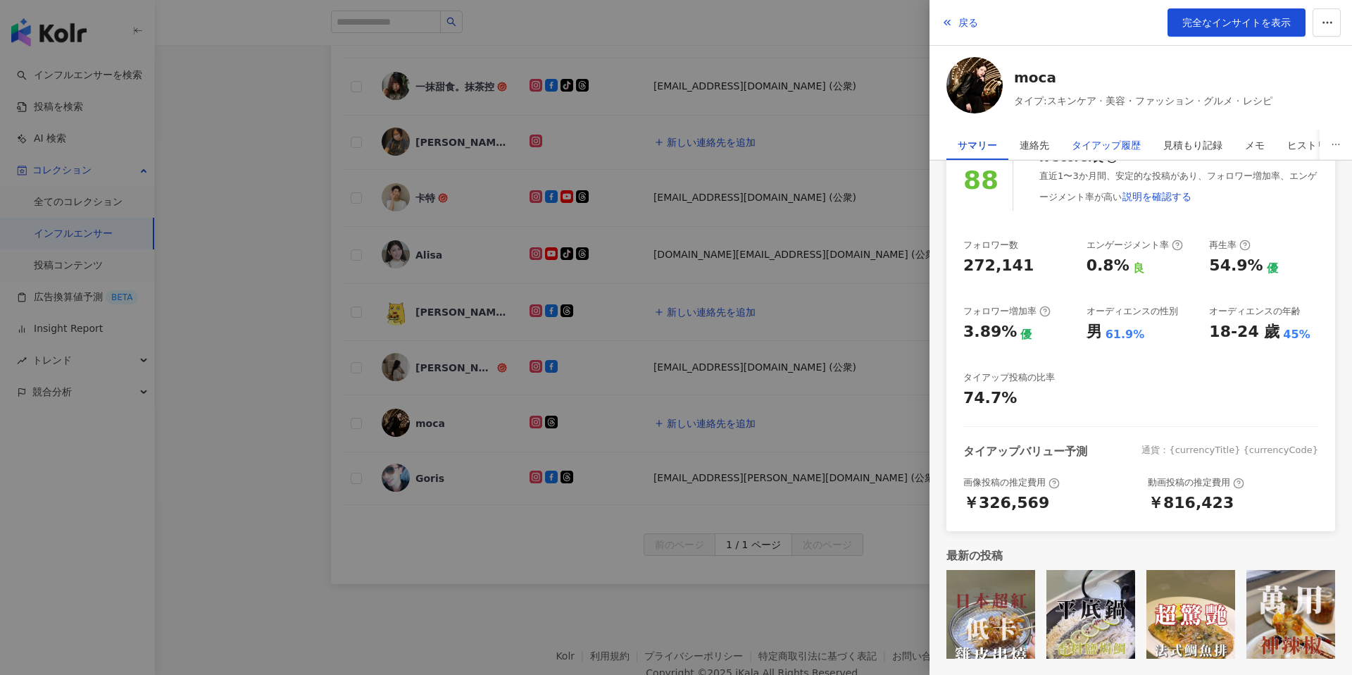
click at [1095, 147] on div "タイアップ履歴" at bounding box center [1106, 145] width 69 height 28
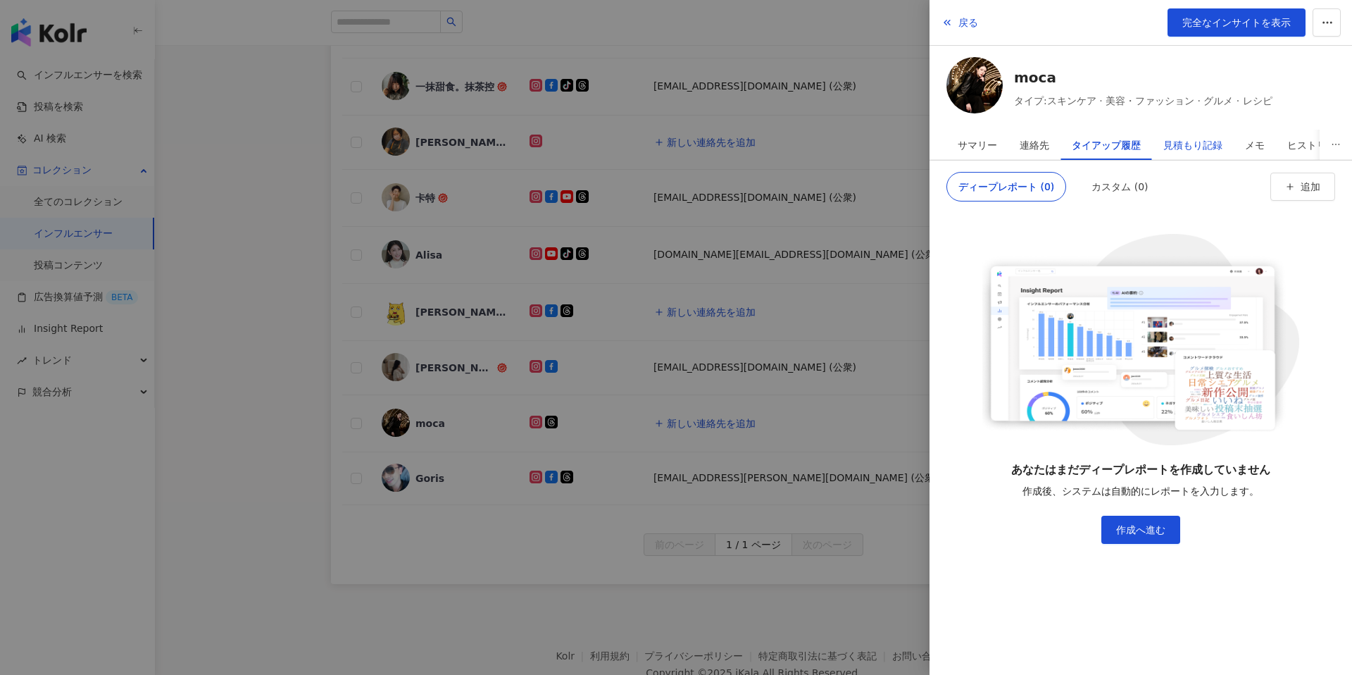
click at [1180, 136] on div "見積もり記録" at bounding box center [1193, 145] width 59 height 28
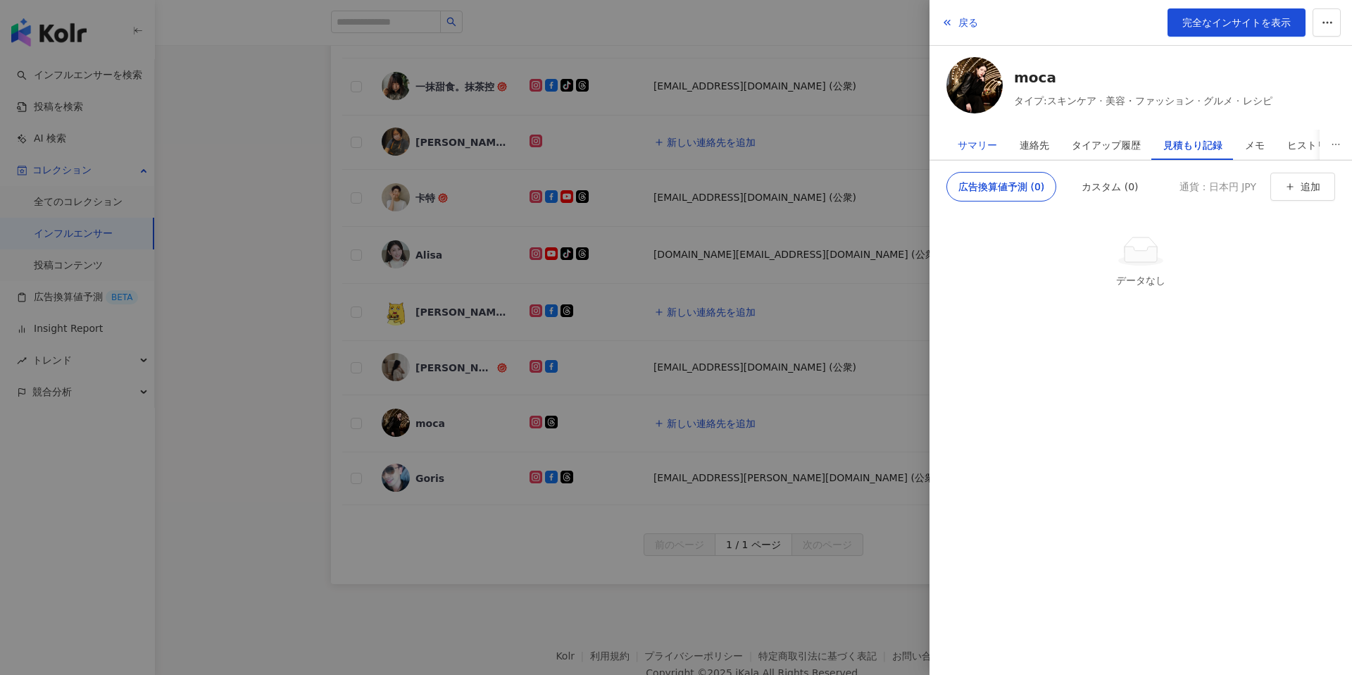
click at [985, 146] on div "サマリー" at bounding box center [977, 145] width 39 height 28
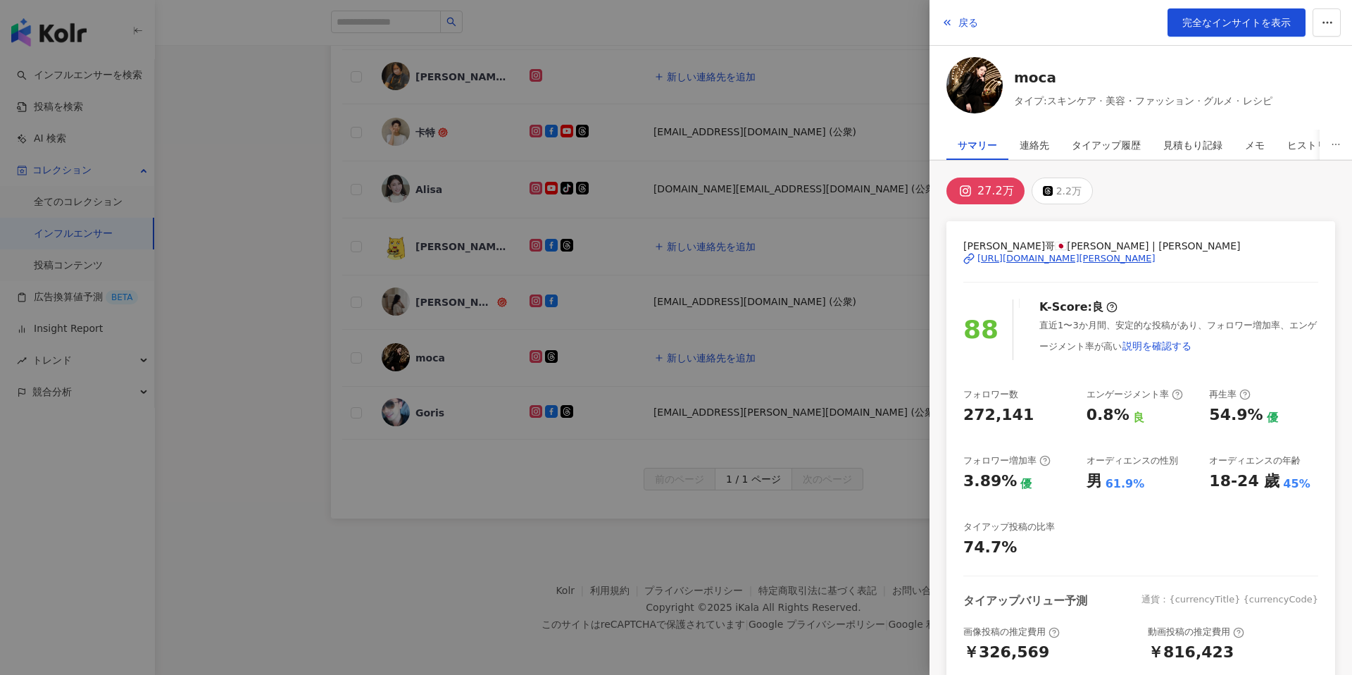
click at [997, 83] on img at bounding box center [975, 85] width 56 height 56
click at [230, 135] on div at bounding box center [676, 337] width 1352 height 675
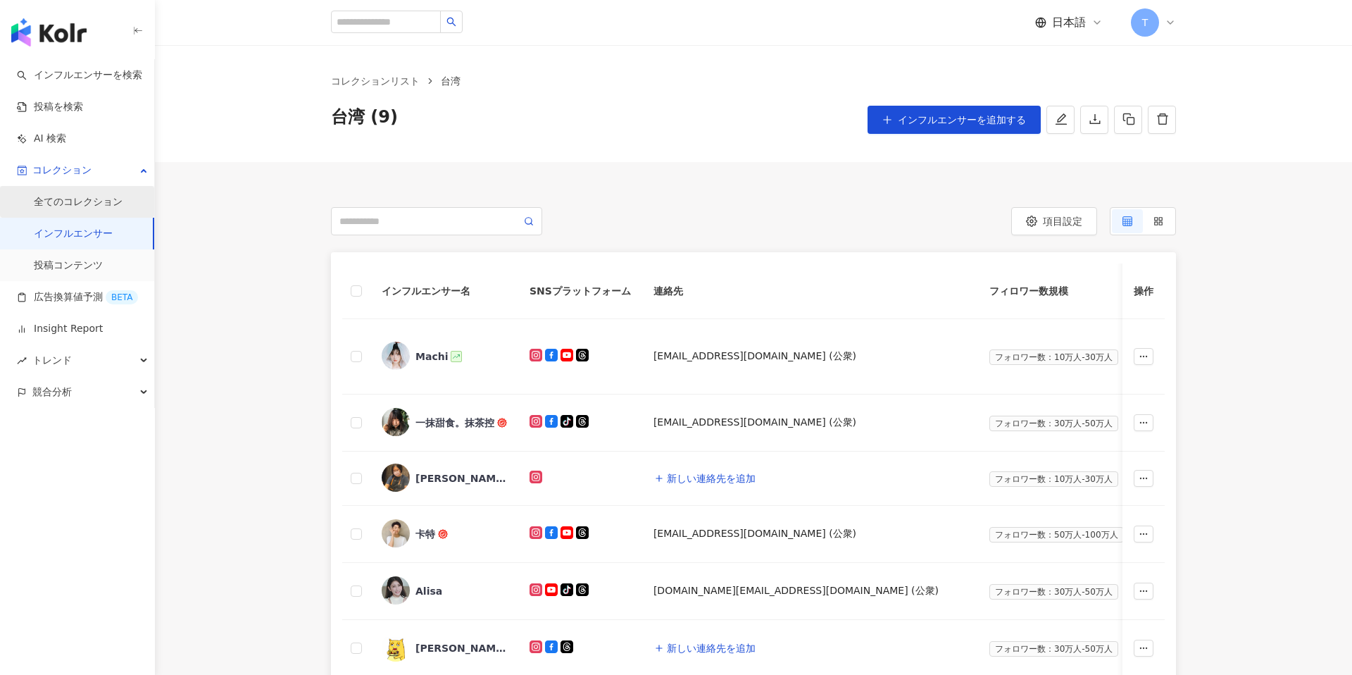
click at [78, 206] on link "全てのコレクション" at bounding box center [78, 202] width 89 height 14
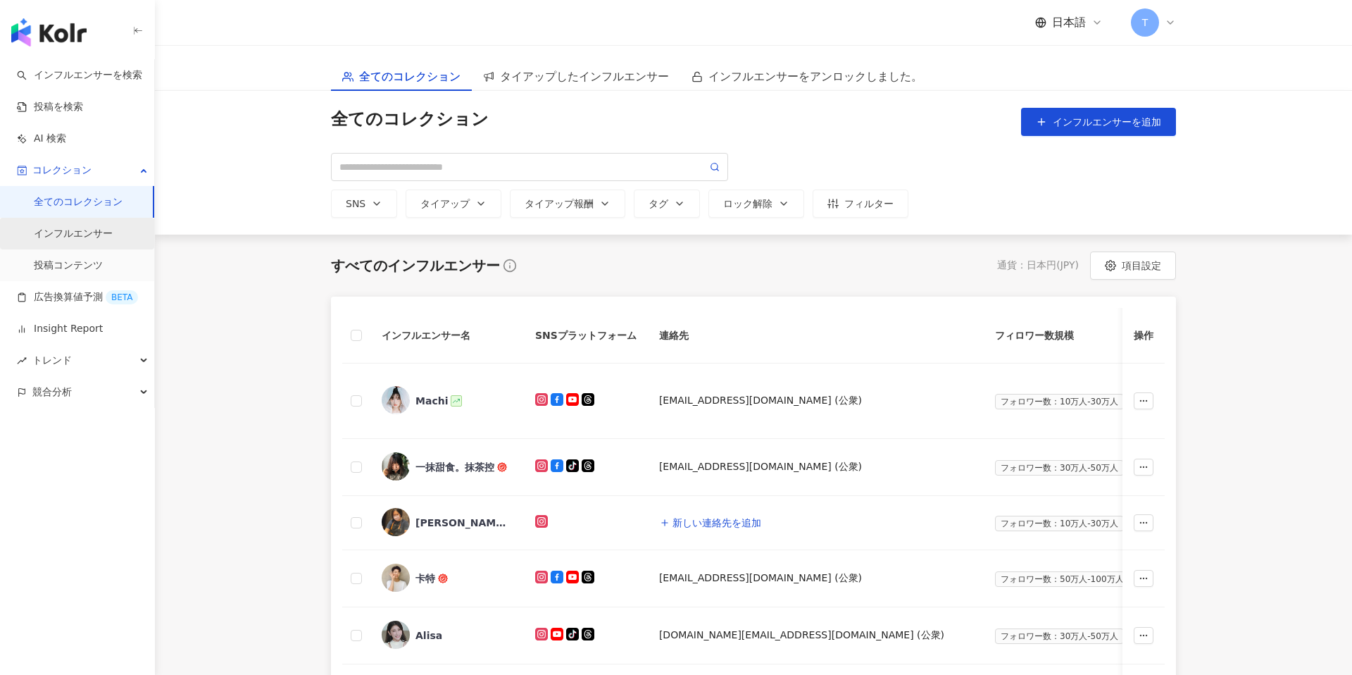
click at [85, 227] on link "インフルエンサー" at bounding box center [73, 234] width 79 height 14
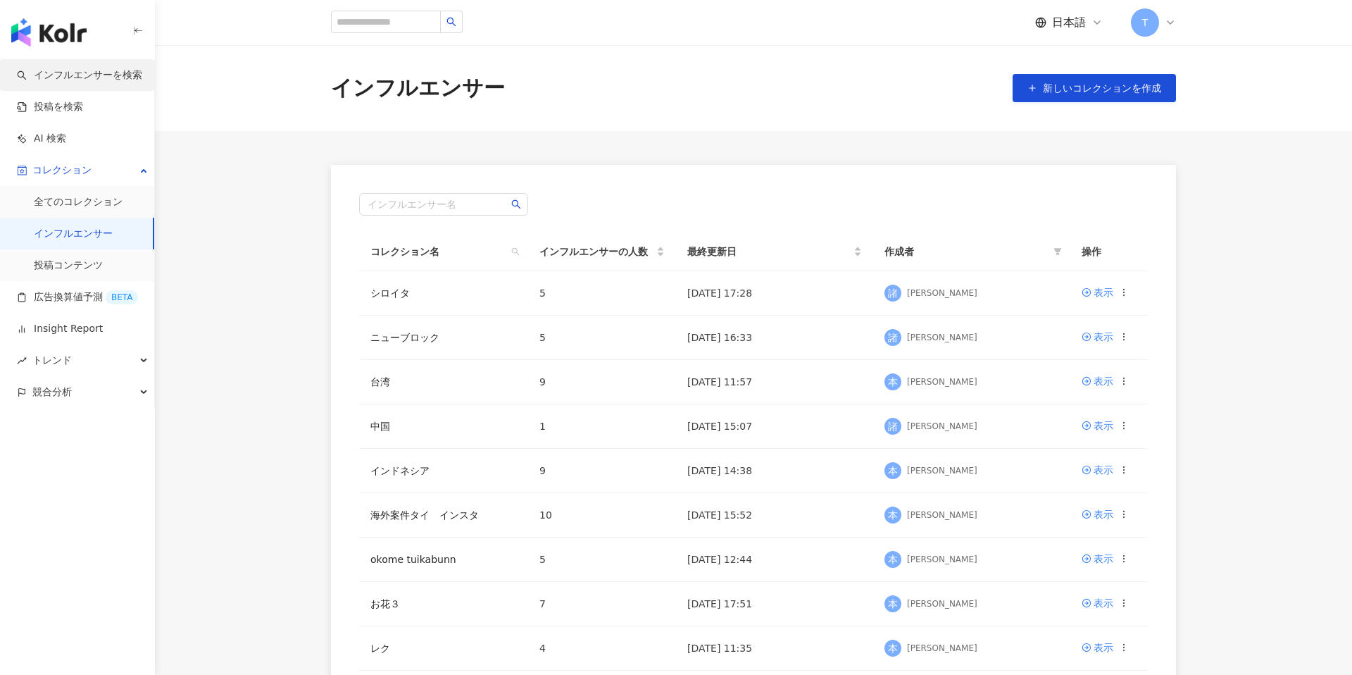
click at [66, 81] on link "インフルエンサーを検索" at bounding box center [79, 75] width 125 height 14
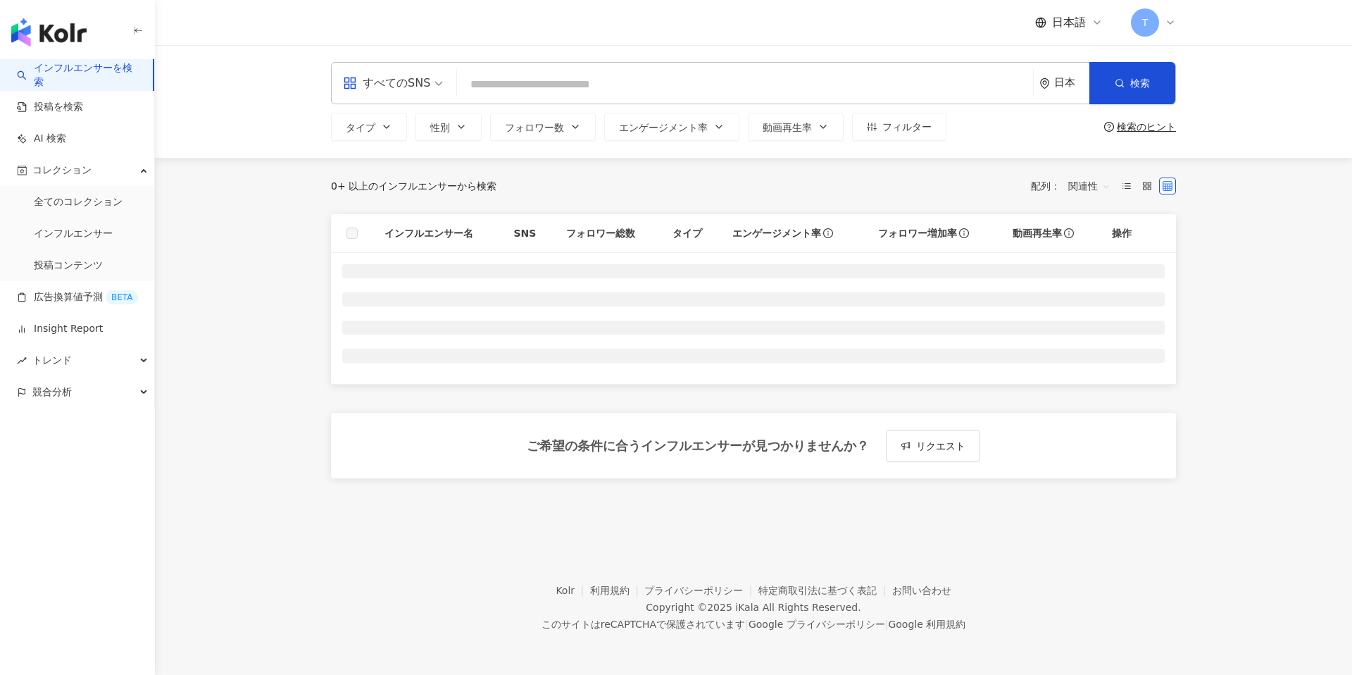
click at [1060, 87] on div "日本" at bounding box center [1071, 83] width 35 height 12
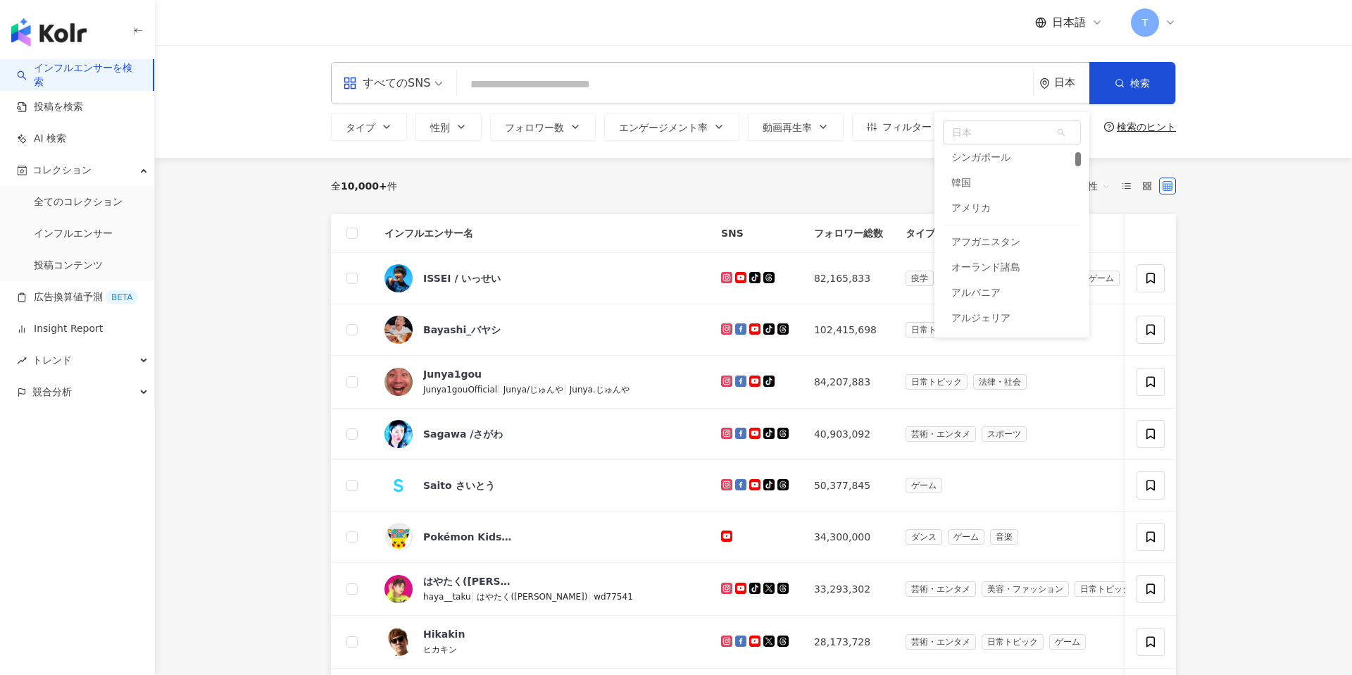
scroll to position [201, 0]
click at [978, 181] on div "韓国" at bounding box center [1012, 186] width 138 height 25
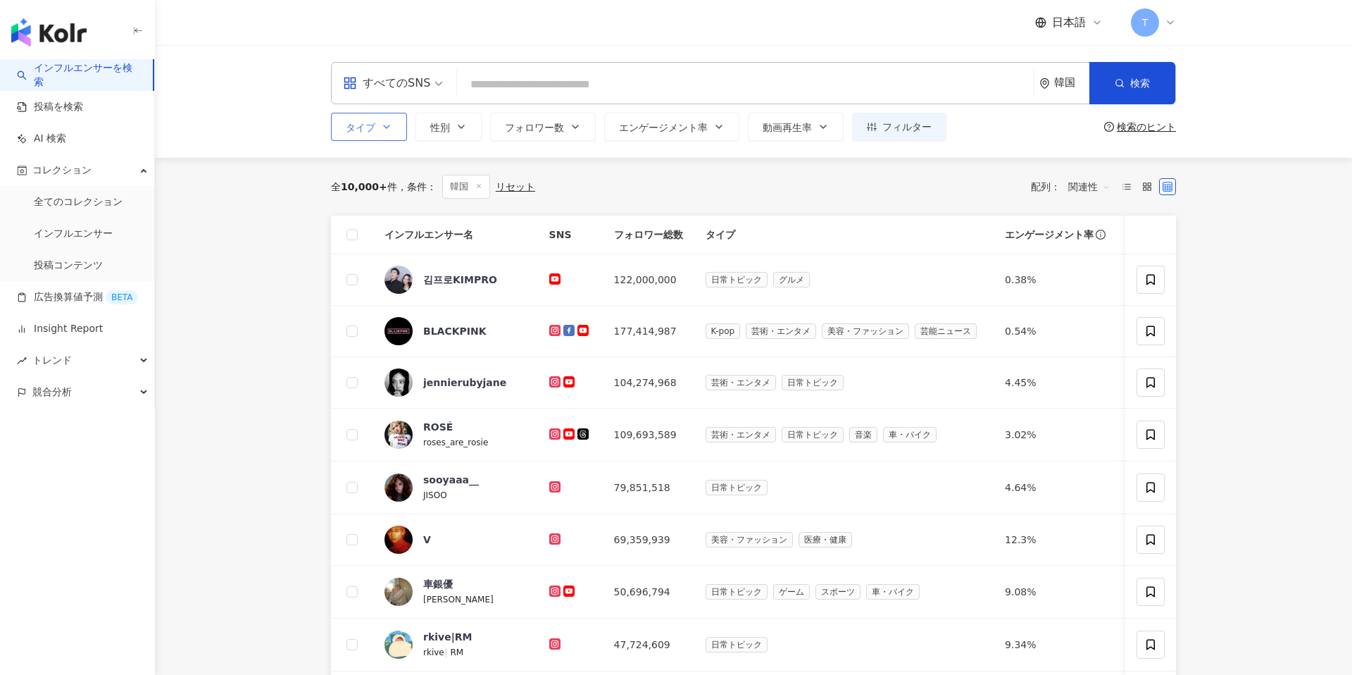
click at [359, 130] on span "タイプ" at bounding box center [361, 127] width 30 height 11
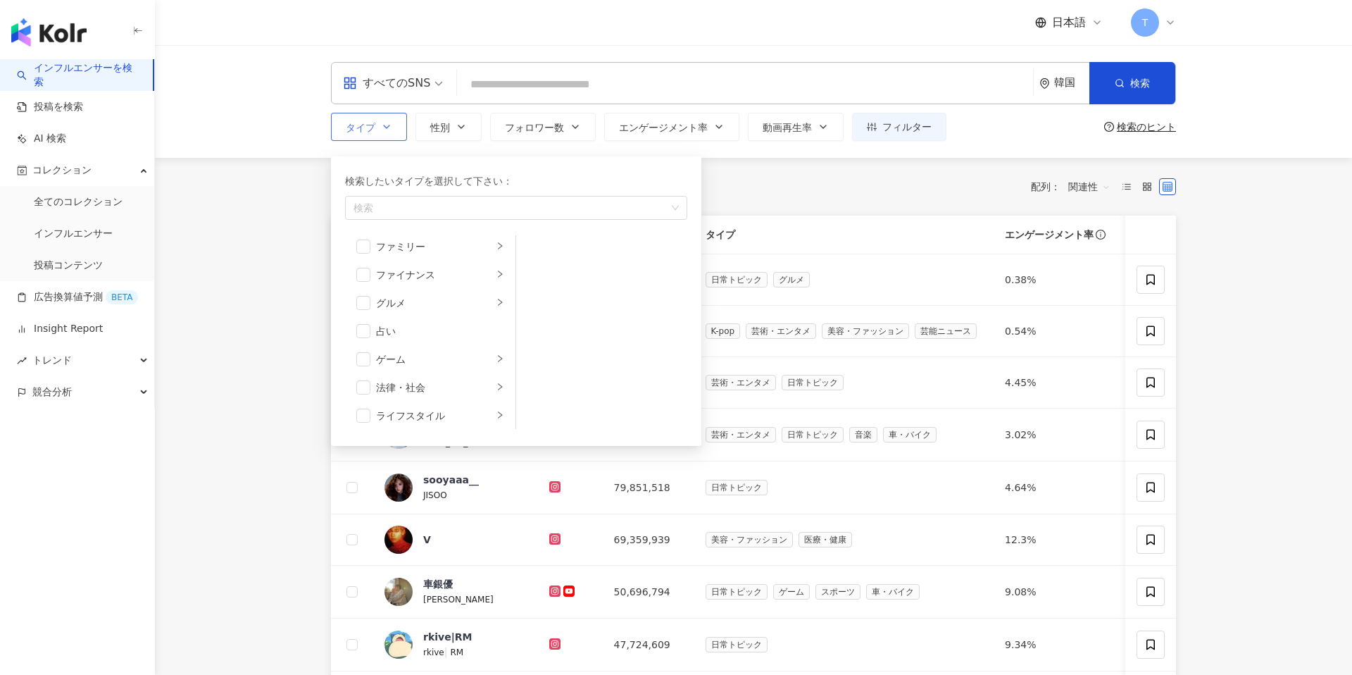
scroll to position [148, 0]
click at [444, 302] on div "グルメ" at bounding box center [434, 301] width 117 height 15
click at [540, 372] on li "レシピ" at bounding box center [602, 365] width 166 height 28
click at [273, 327] on main "すべてのSNS 韓国 検索 タイプ 検索したいタイプを選択して下さい： レシピ 芸術・エンタメ 美容・ファッション 気候・環境 日常トピック 教育・学習 ファ…" at bounding box center [753, 544] width 1197 height 999
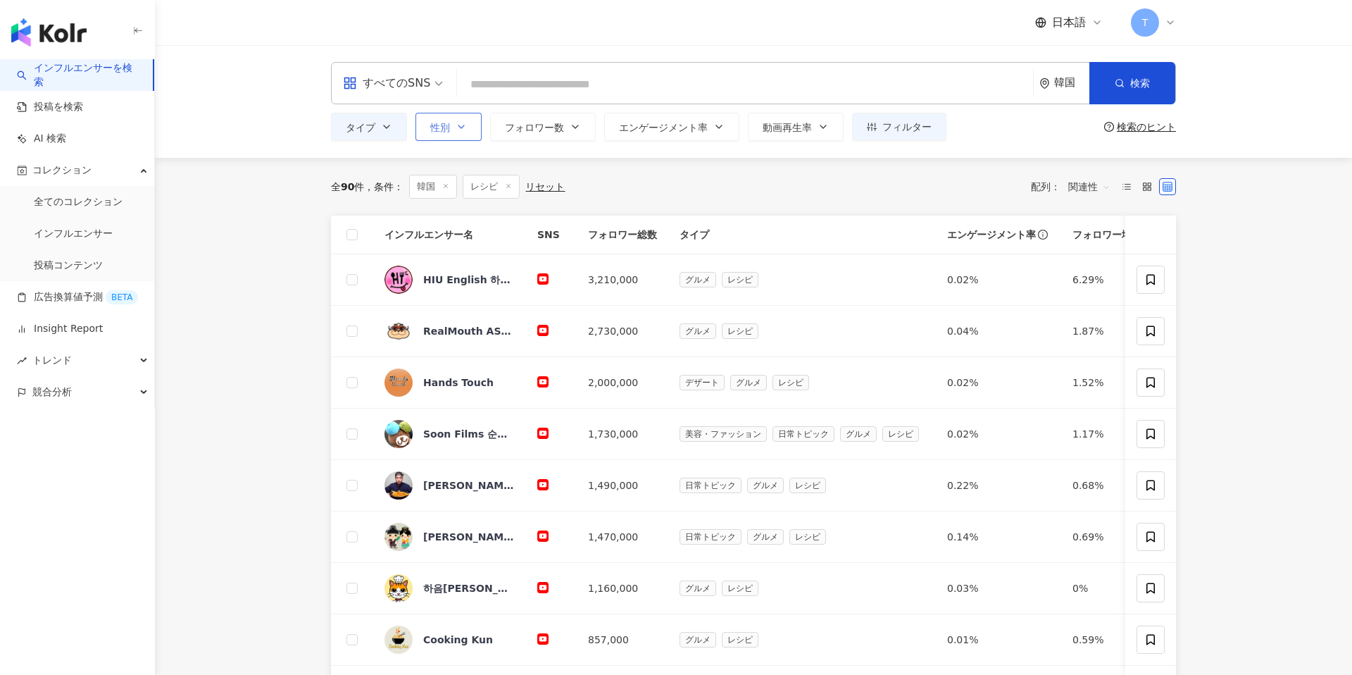
click at [461, 135] on button "性別" at bounding box center [449, 127] width 66 height 28
click at [287, 208] on main "すべてのSNS 韓国 検索 タイプ 性別 フォロワー数 エンゲージメント率 動画再生率 フィルター 指定なし 女性 男性 他の 検索のヒント 全 90 件 条…" at bounding box center [753, 489] width 1197 height 888
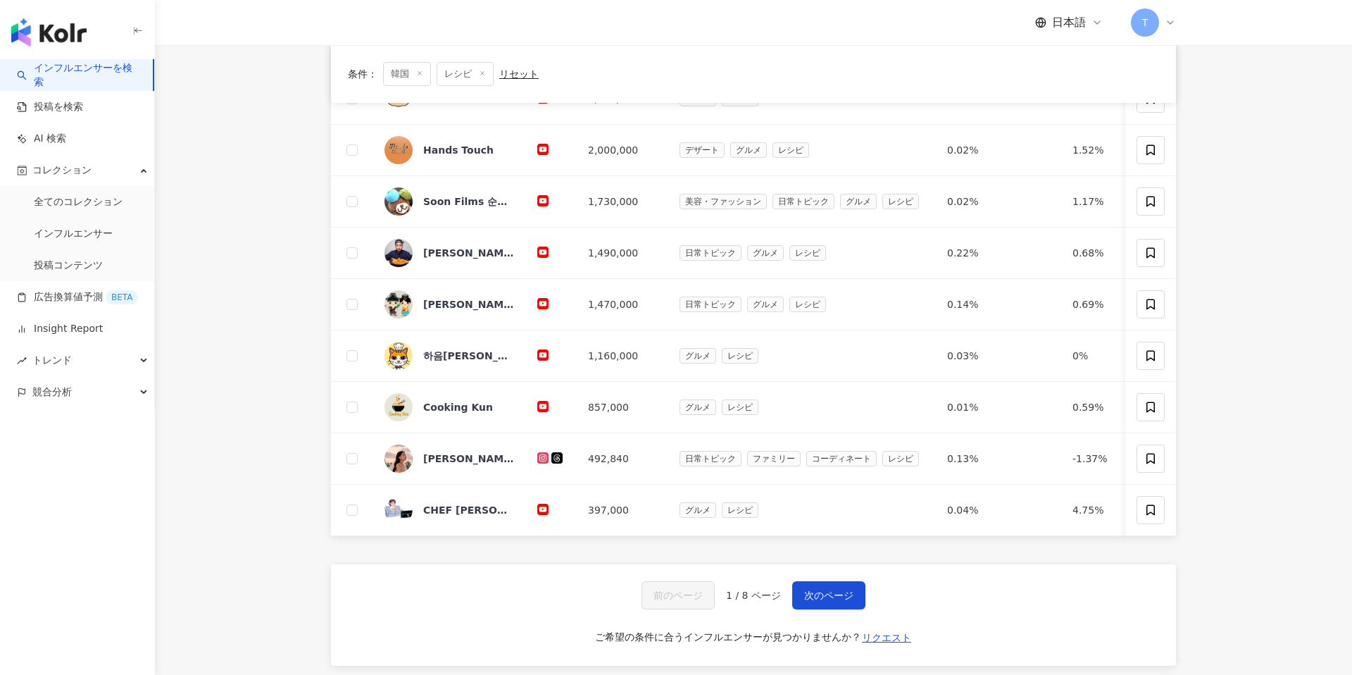
scroll to position [415, 0]
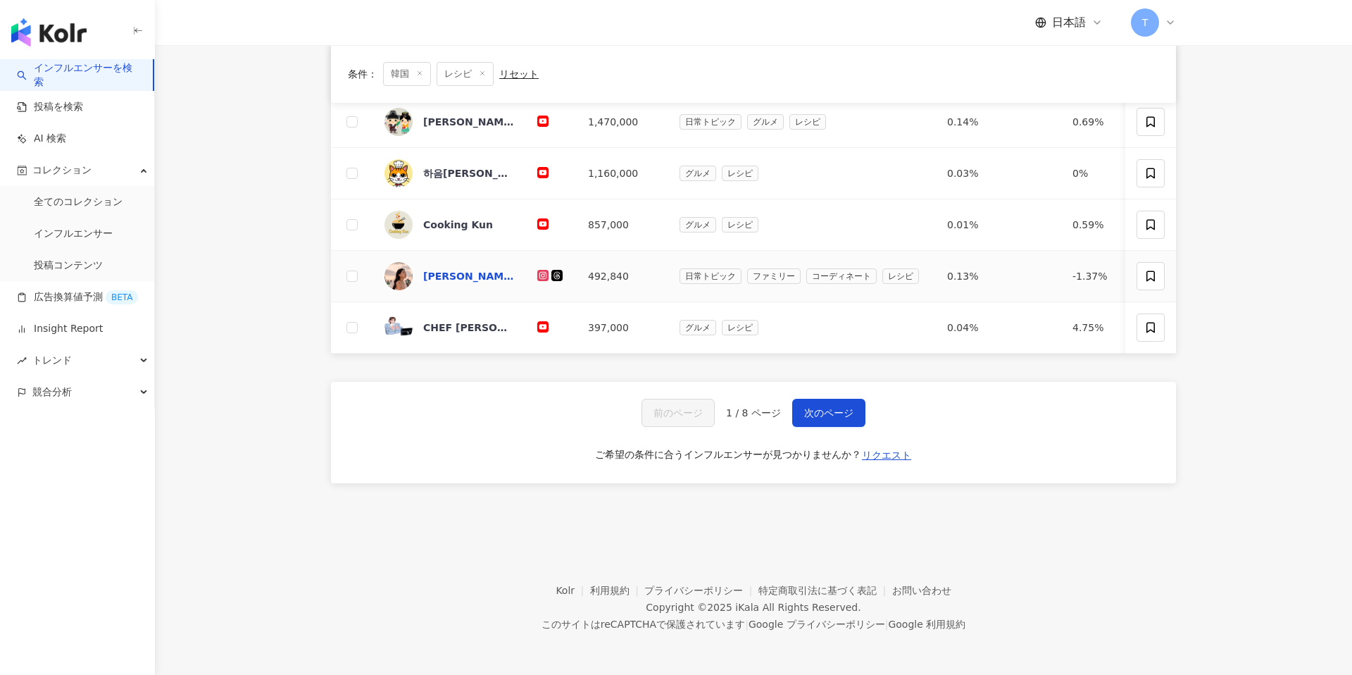
click at [442, 274] on div "[PERSON_NAME]" at bounding box center [469, 276] width 92 height 14
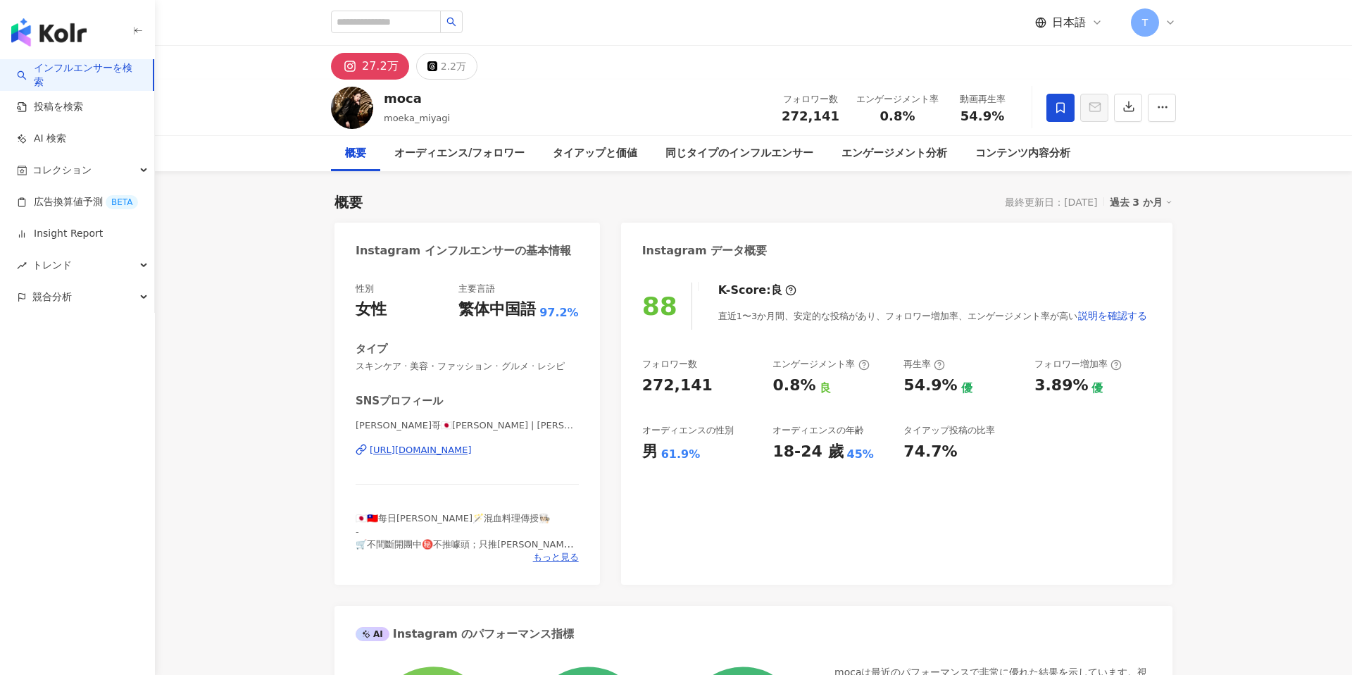
click at [348, 113] on img at bounding box center [352, 108] width 42 height 42
click at [459, 448] on div "https://www.instagram.com/moeka_miyagi/" at bounding box center [421, 450] width 102 height 13
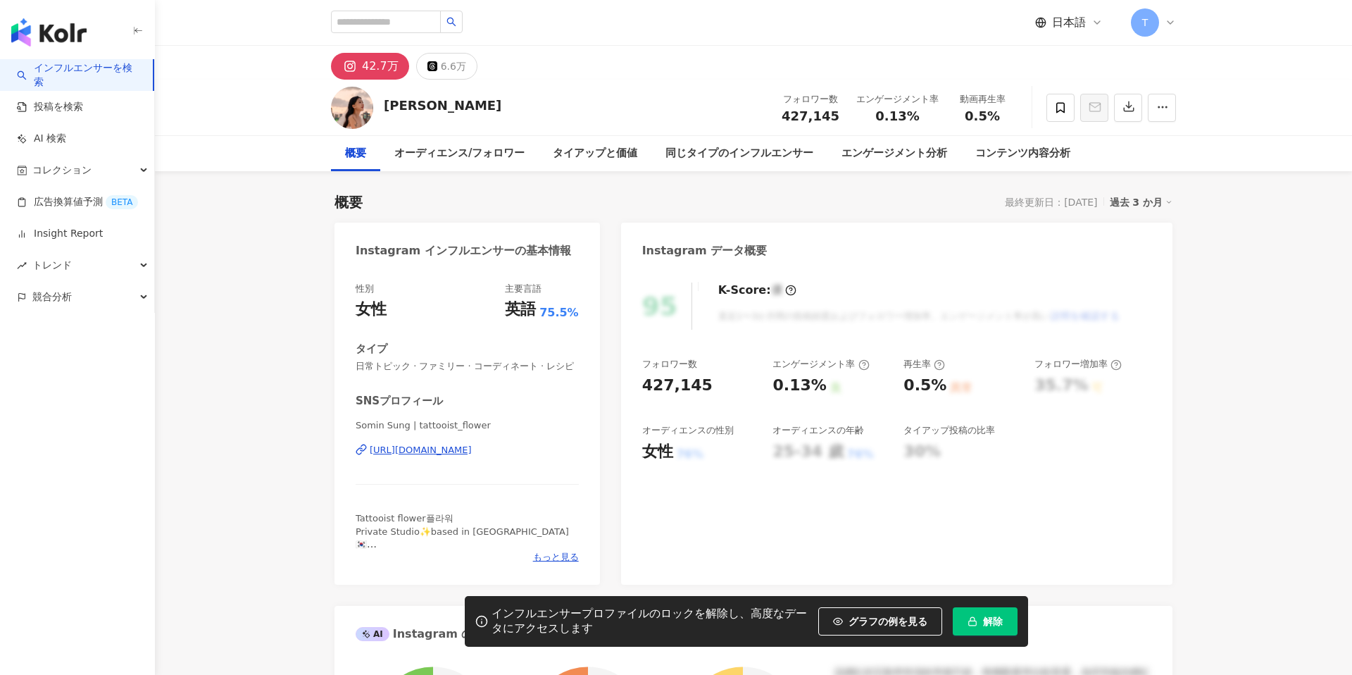
click at [352, 69] on icon at bounding box center [350, 66] width 9 height 9
click at [437, 448] on div "[URL][DOMAIN_NAME]" at bounding box center [421, 450] width 102 height 13
